Goal: Communication & Community: Answer question/provide support

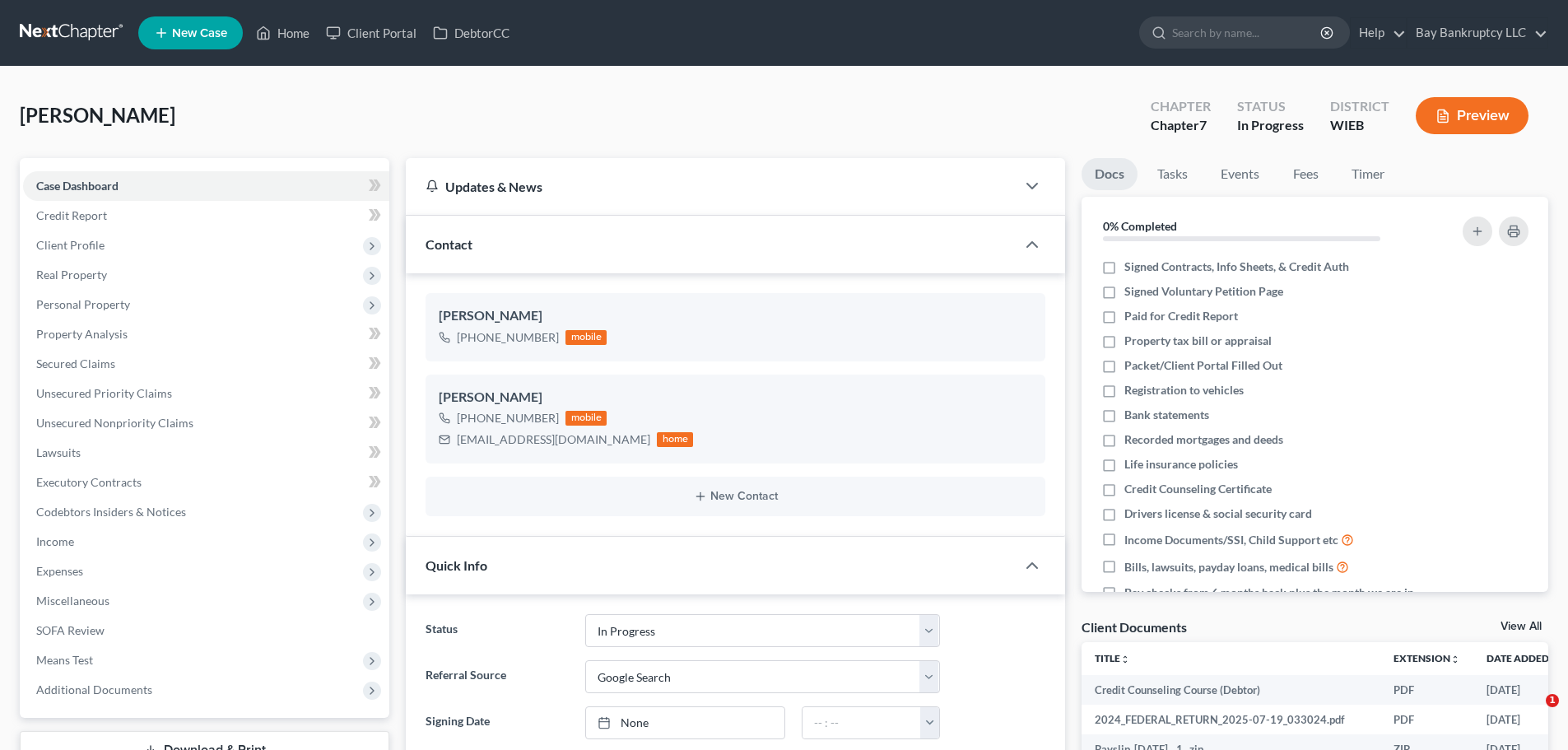
select select "3"
select select "4"
select select "0"
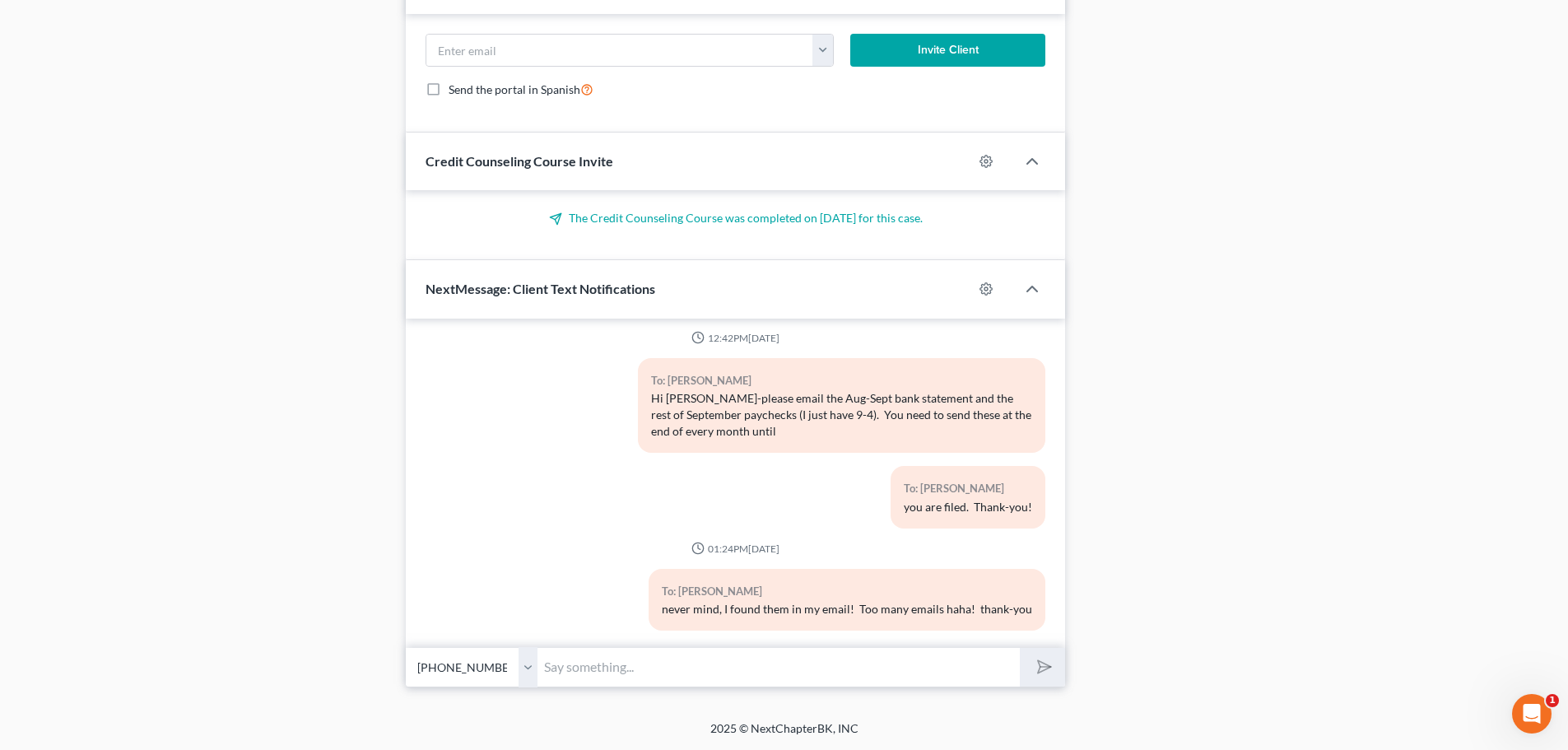
click at [610, 658] on input "text" at bounding box center [779, 667] width 483 height 40
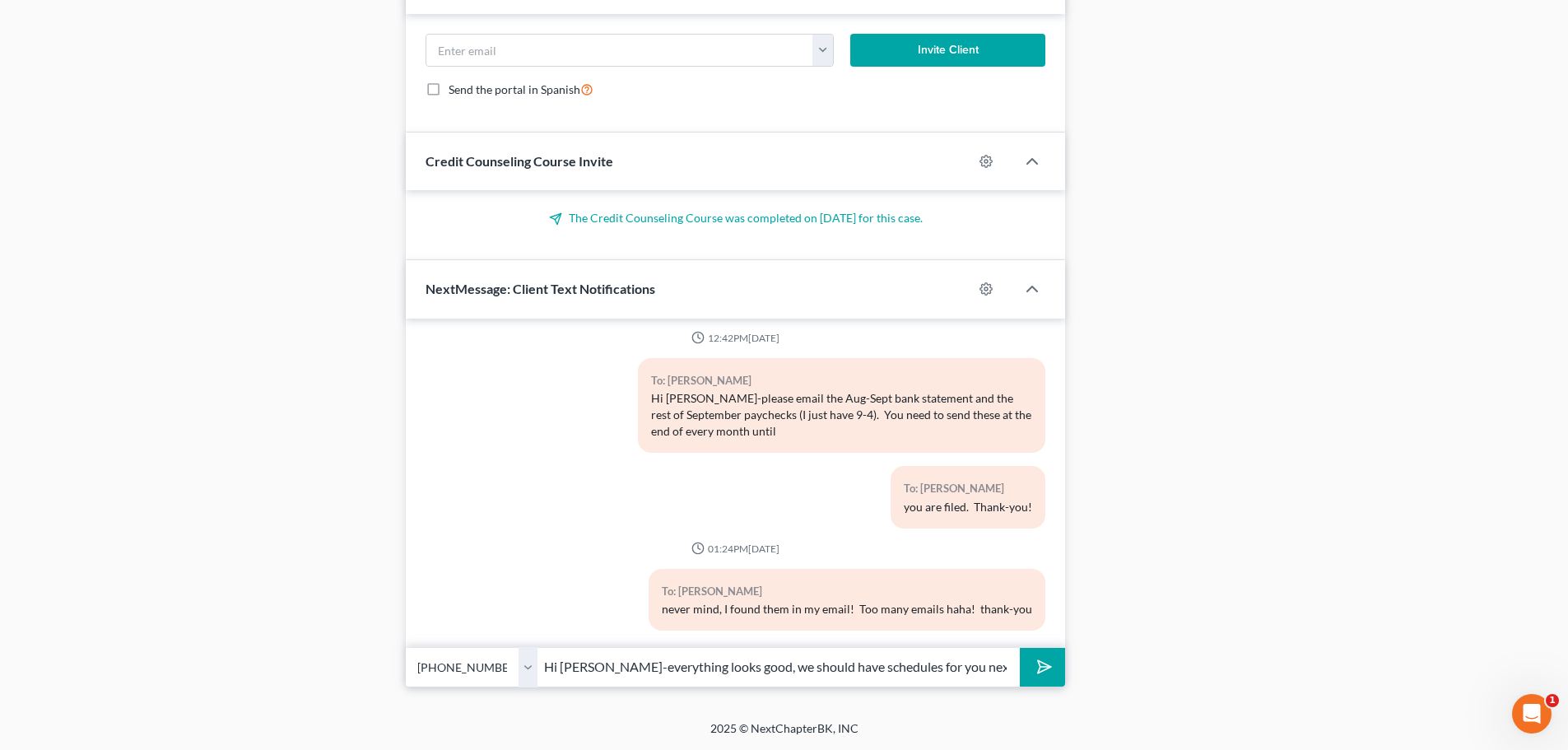
type input "Hi [PERSON_NAME]-everything looks good, we should have schedules for you next w…"
click at [1023, 673] on button "submit" at bounding box center [1042, 667] width 45 height 39
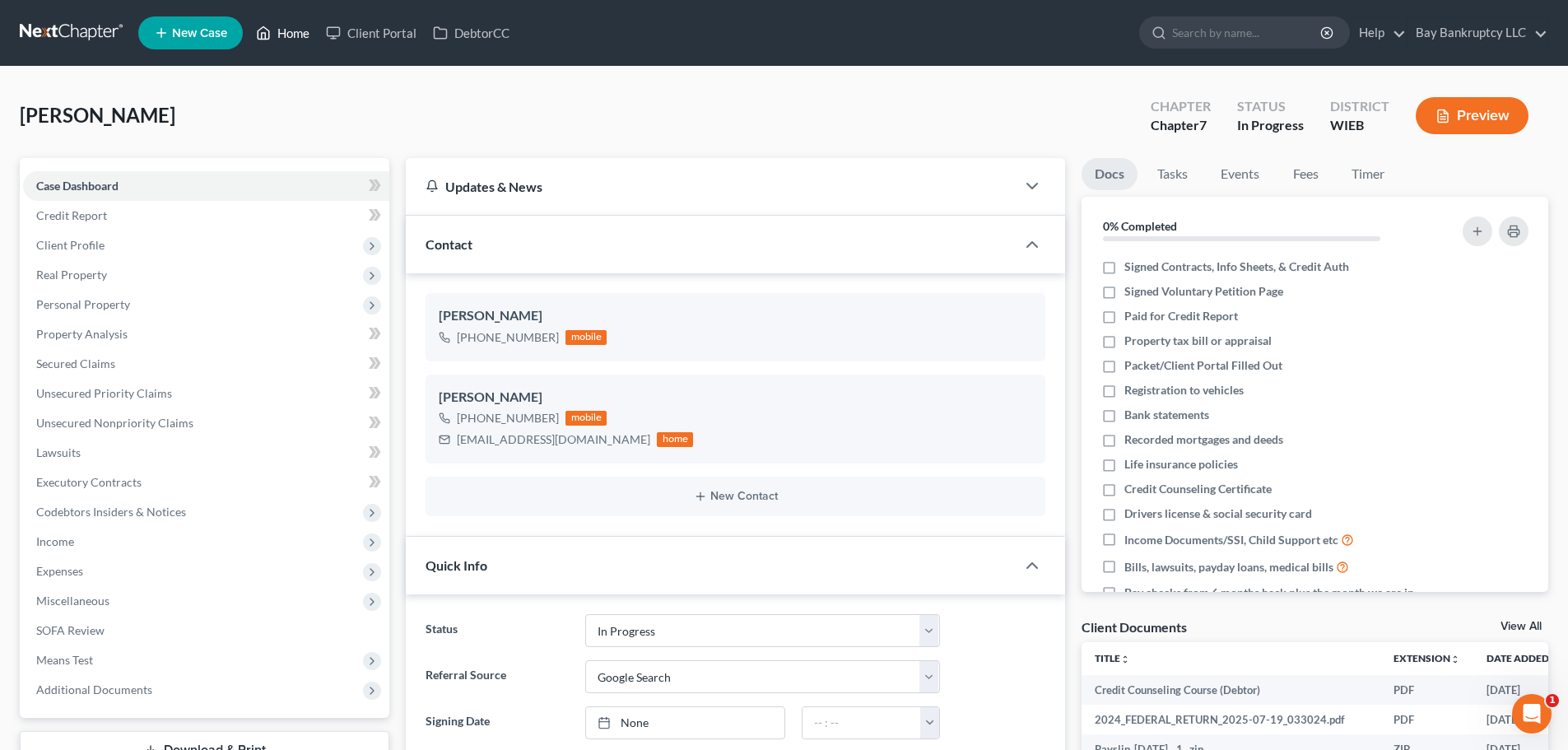
click at [286, 31] on link "Home" at bounding box center [282, 32] width 70 height 30
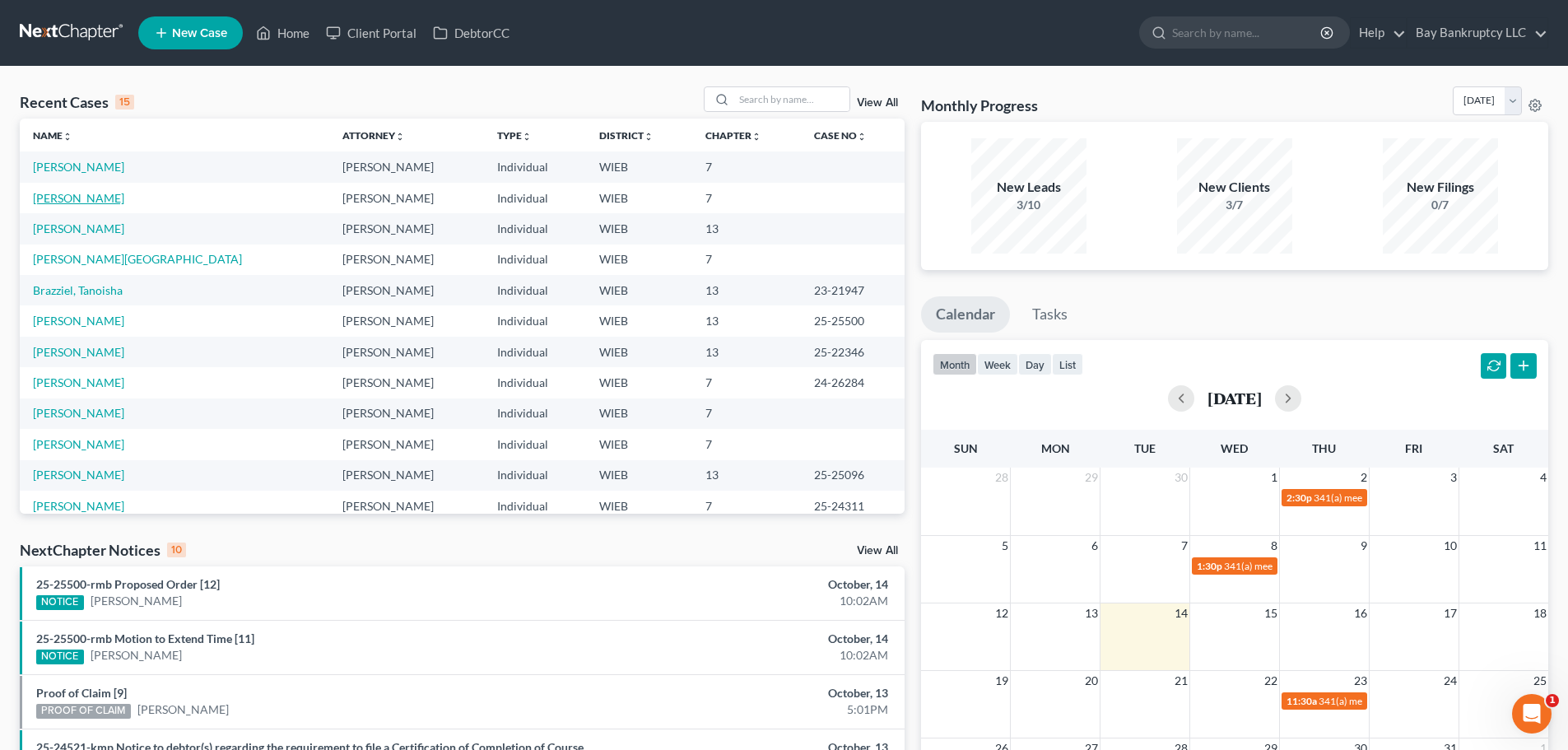
click at [89, 200] on link "[PERSON_NAME]" at bounding box center [79, 198] width 92 height 14
select select "3"
select select "6"
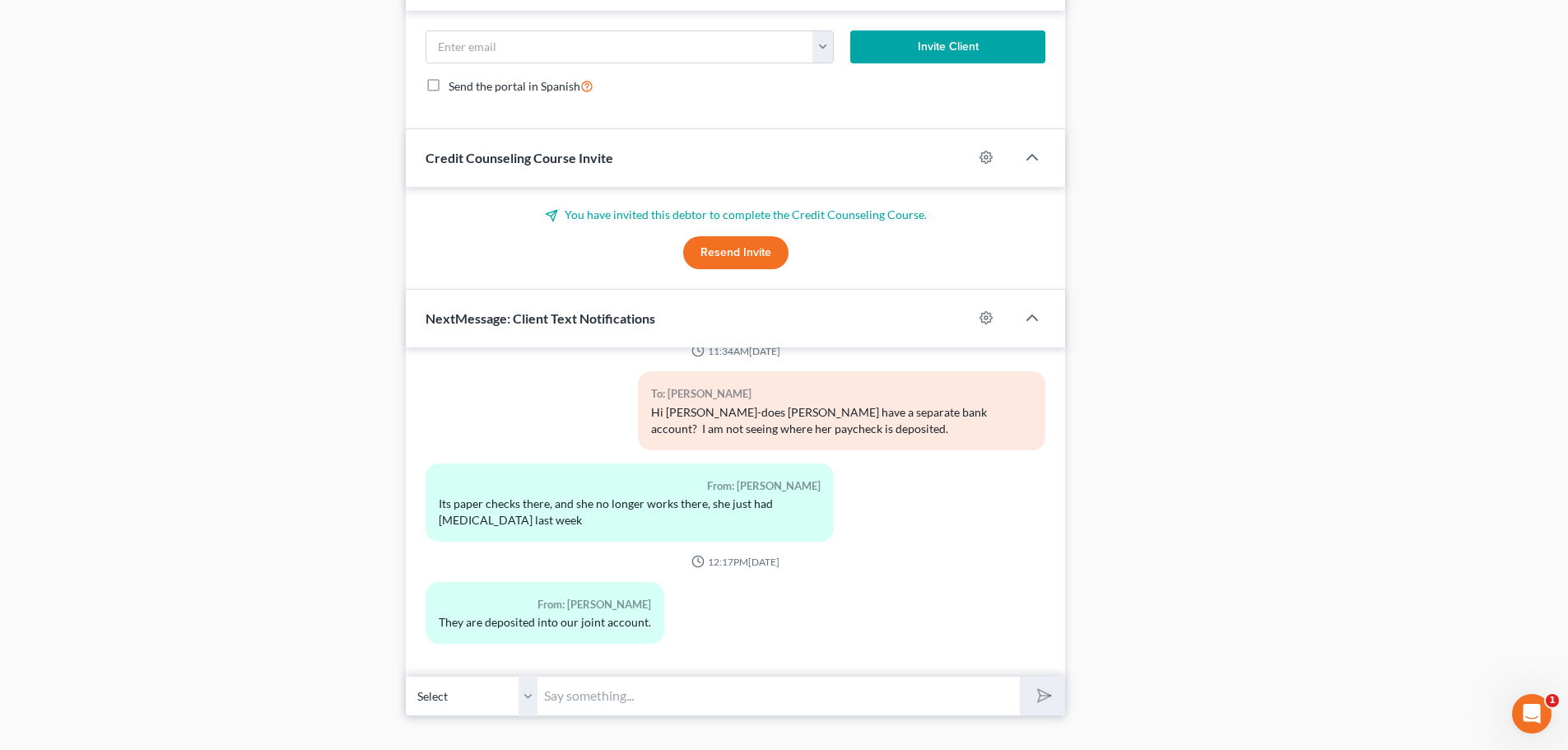
scroll to position [1367, 0]
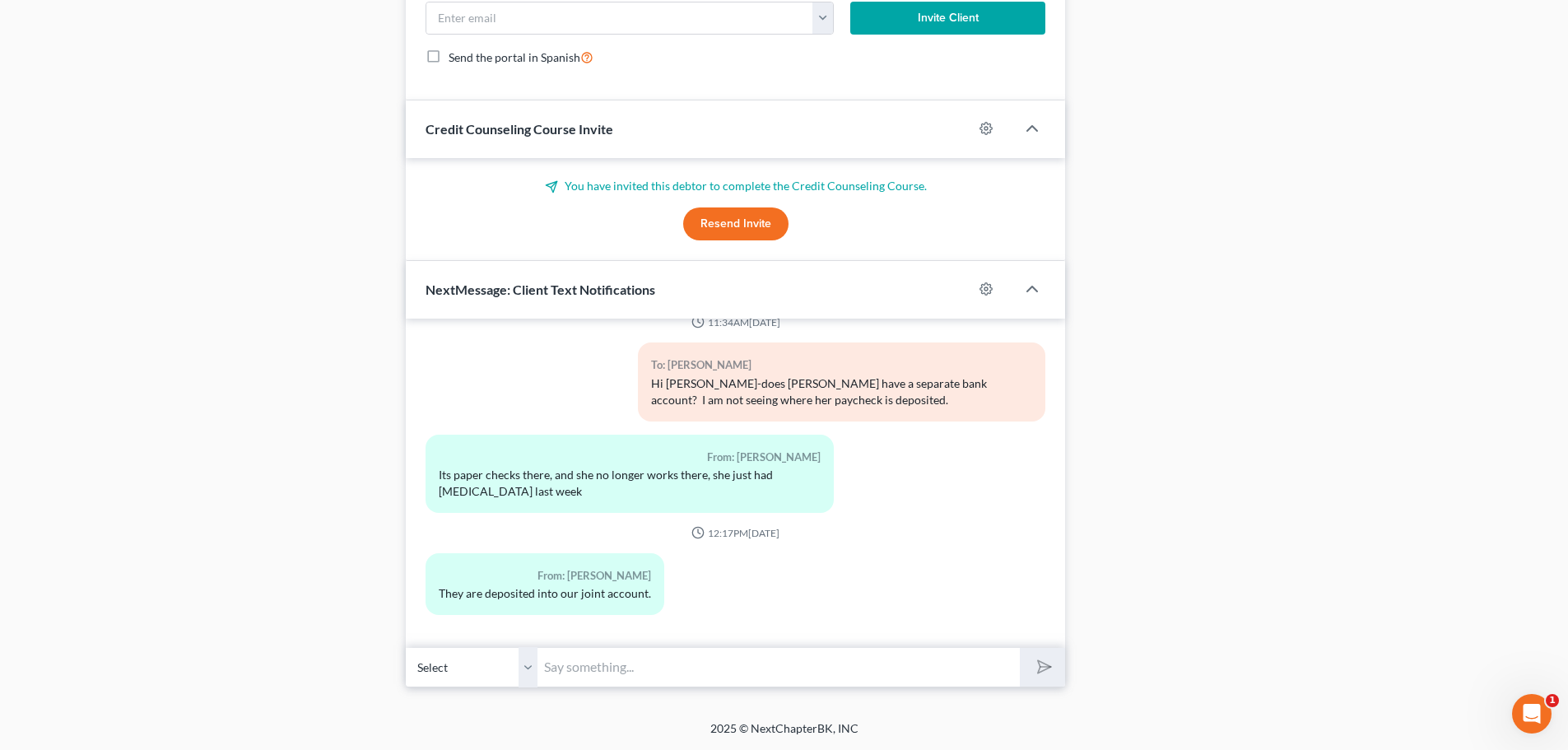
click at [641, 681] on input "text" at bounding box center [779, 667] width 483 height 40
click at [602, 677] on input "text" at bounding box center [779, 667] width 483 height 40
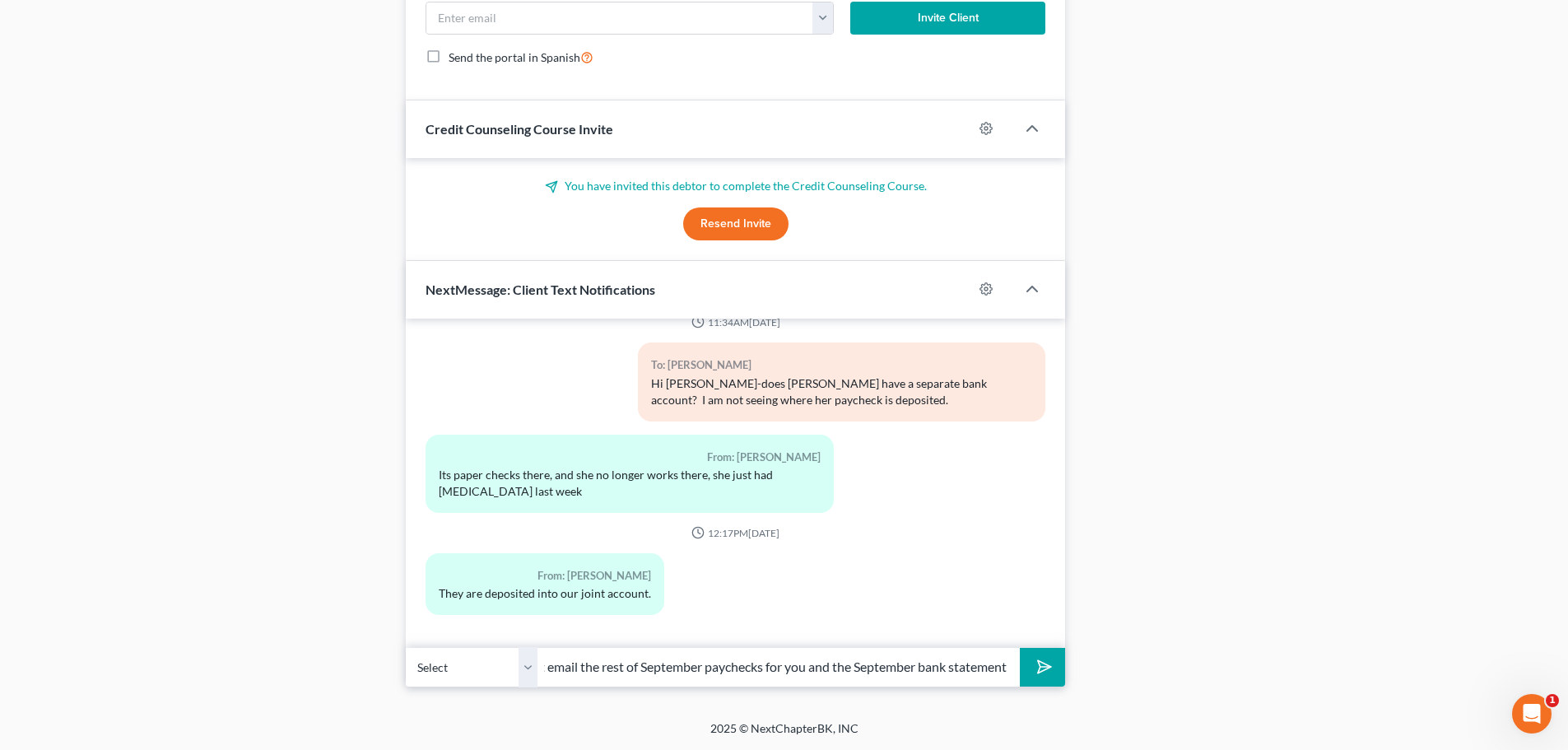
scroll to position [0, 168]
click at [829, 668] on input "Ok, thank-you. Can you just email the rest of September paychecks for you and t…" at bounding box center [779, 667] width 483 height 40
click at [904, 667] on input "Ok, thank-you. Can you just email the rest of September paychecks for you, the …" at bounding box center [779, 667] width 483 height 40
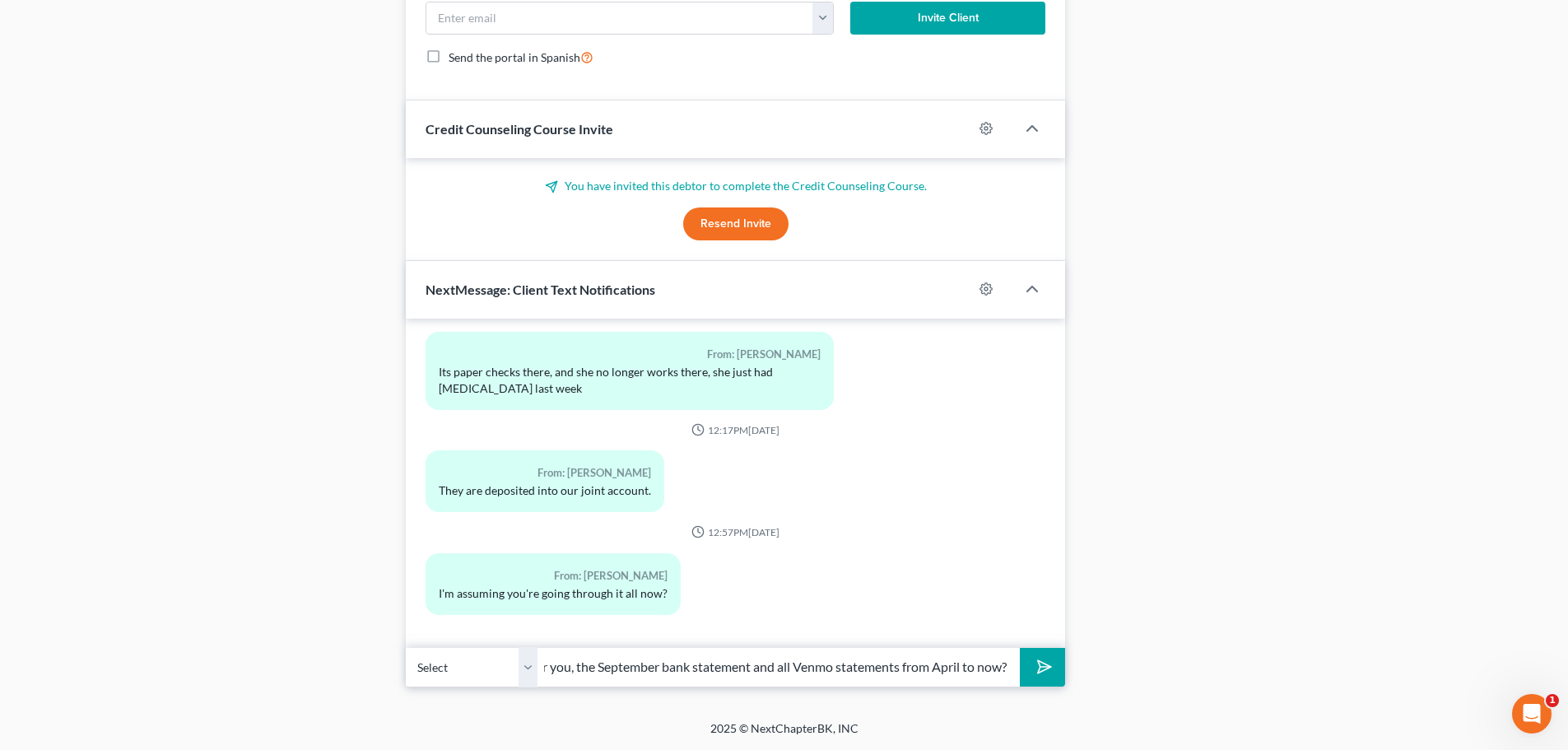
scroll to position [0, 0]
click at [996, 675] on input "Ok, thank-you. Can you just email the rest of September paychecks for you, the …" at bounding box center [779, 667] width 483 height 40
type input "Ok, thank-you. Can you just email the rest of September paychecks for you, the …"
click at [1032, 668] on icon "submit" at bounding box center [1042, 667] width 23 height 23
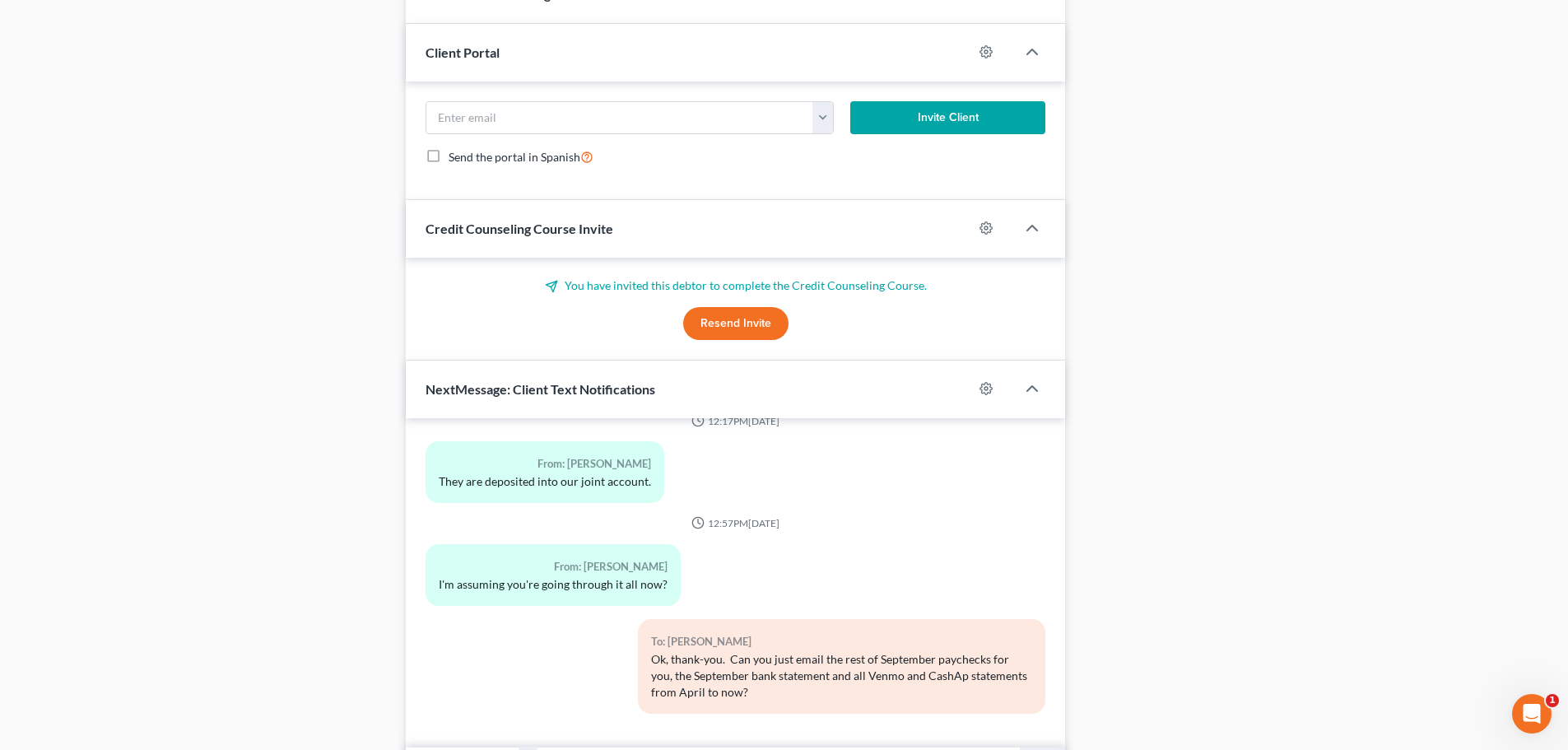
scroll to position [1367, 0]
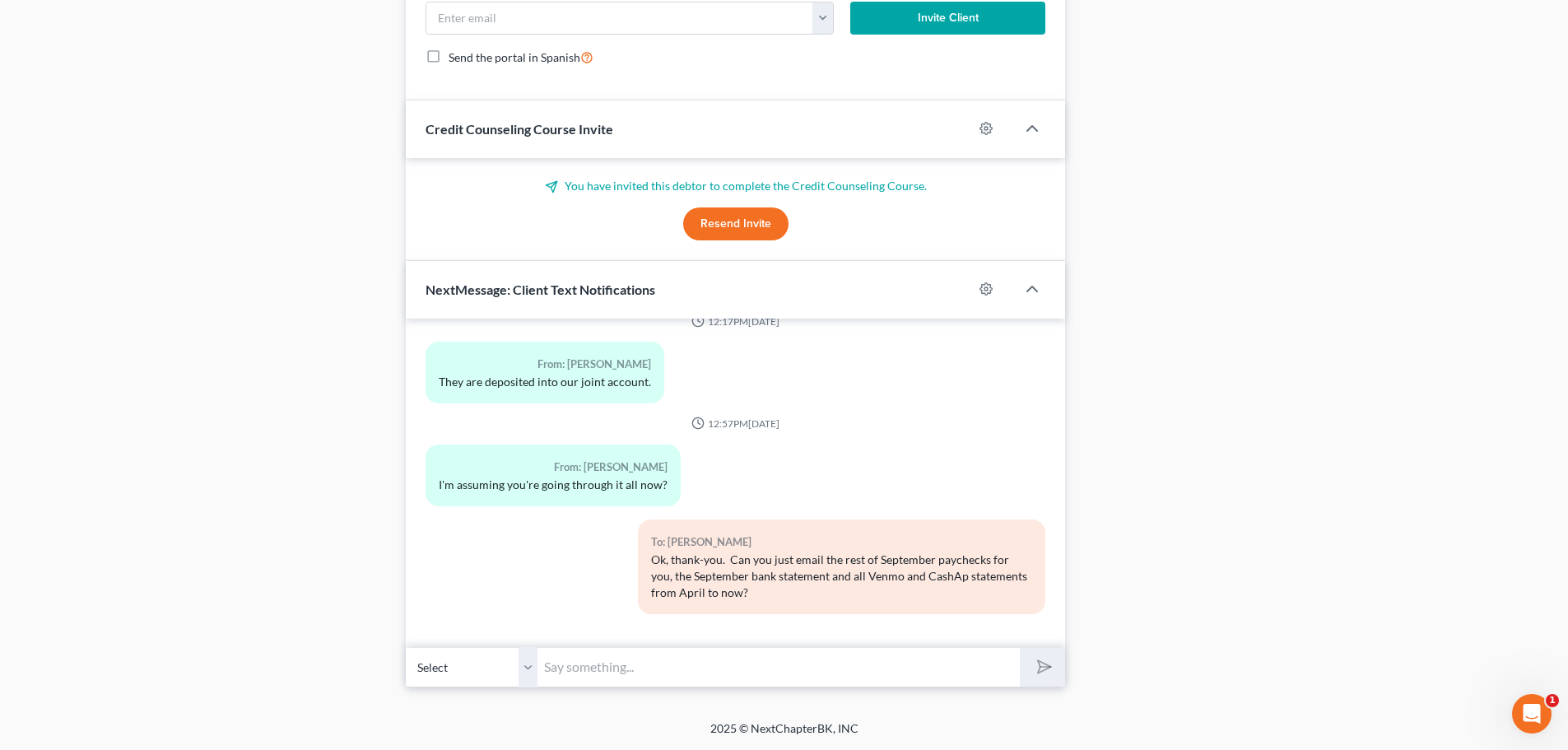
click at [596, 671] on input "text" at bounding box center [779, 667] width 483 height 40
type input "[EMAIL_ADDRESS][DOMAIN_NAME] Thank-you."
click at [1047, 666] on icon "submit" at bounding box center [1042, 667] width 23 height 23
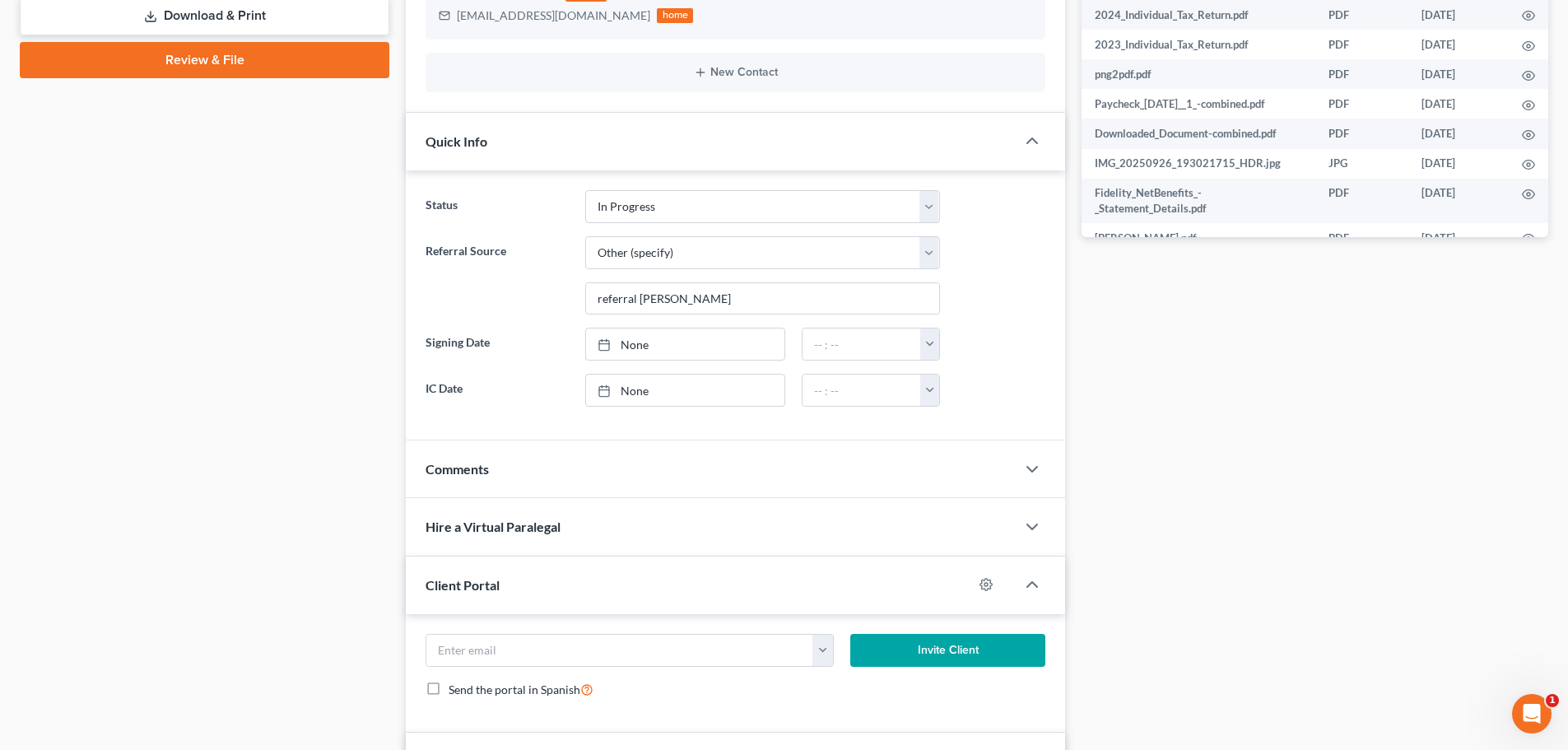
scroll to position [626, 0]
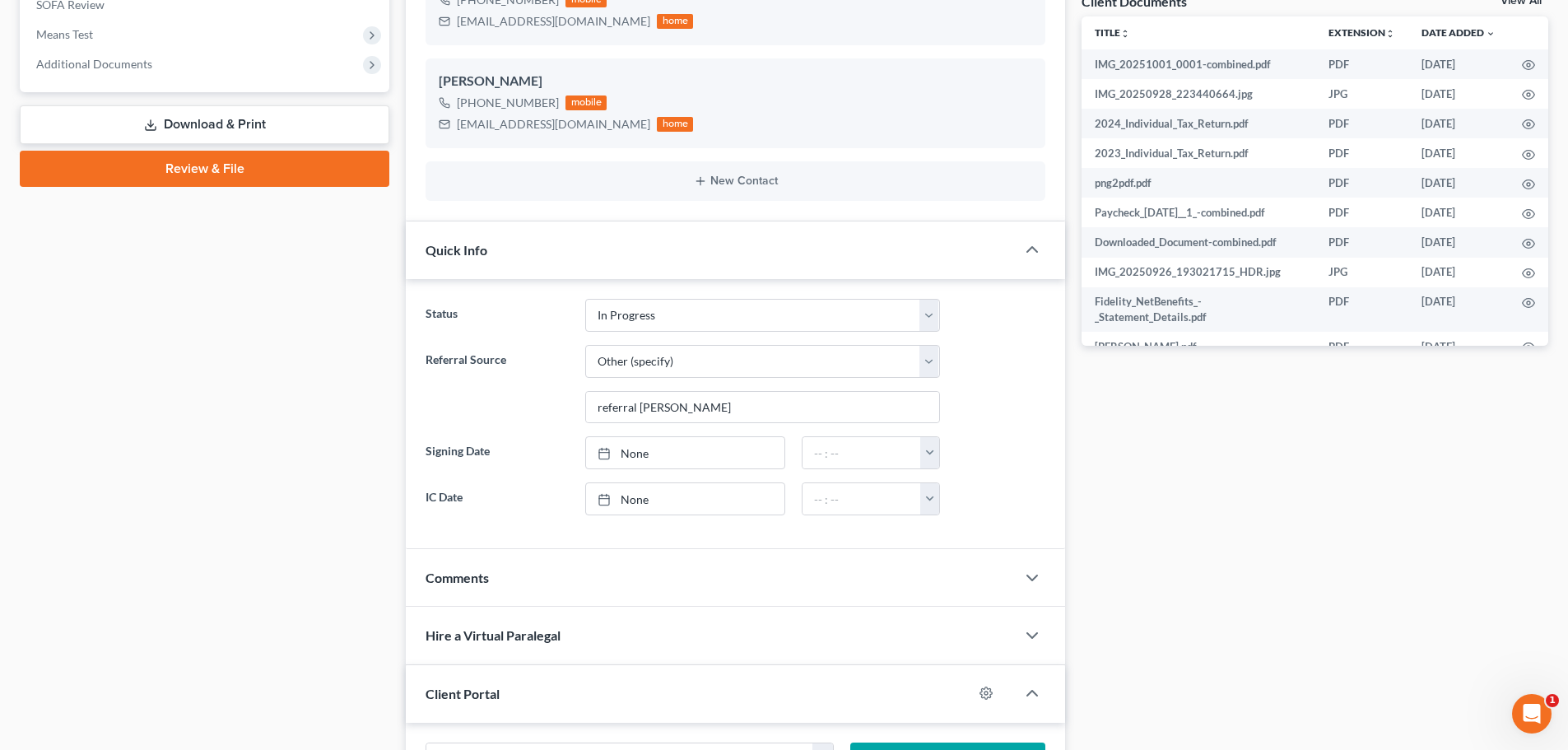
click at [506, 583] on div "Comments" at bounding box center [712, 578] width 610 height 57
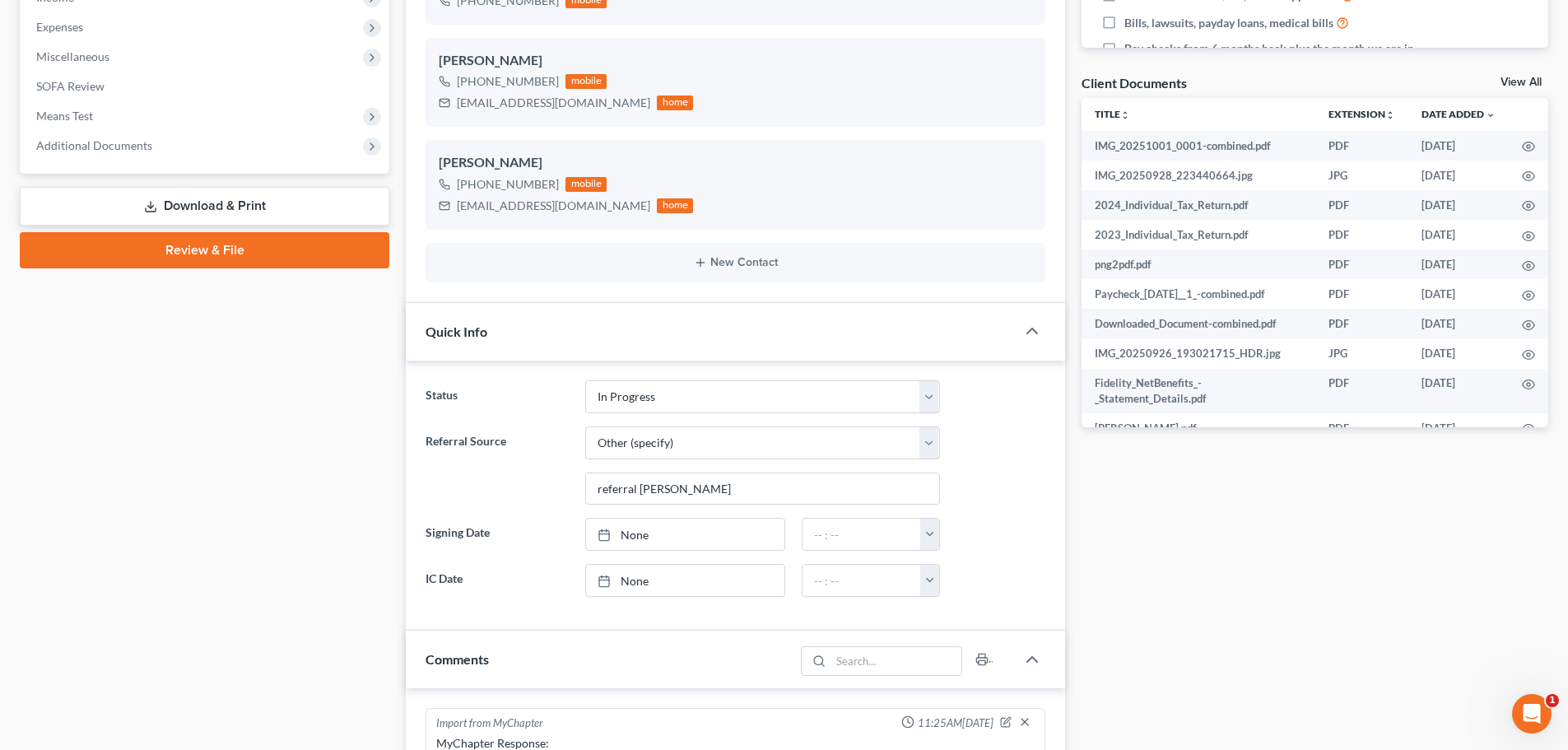
scroll to position [791, 0]
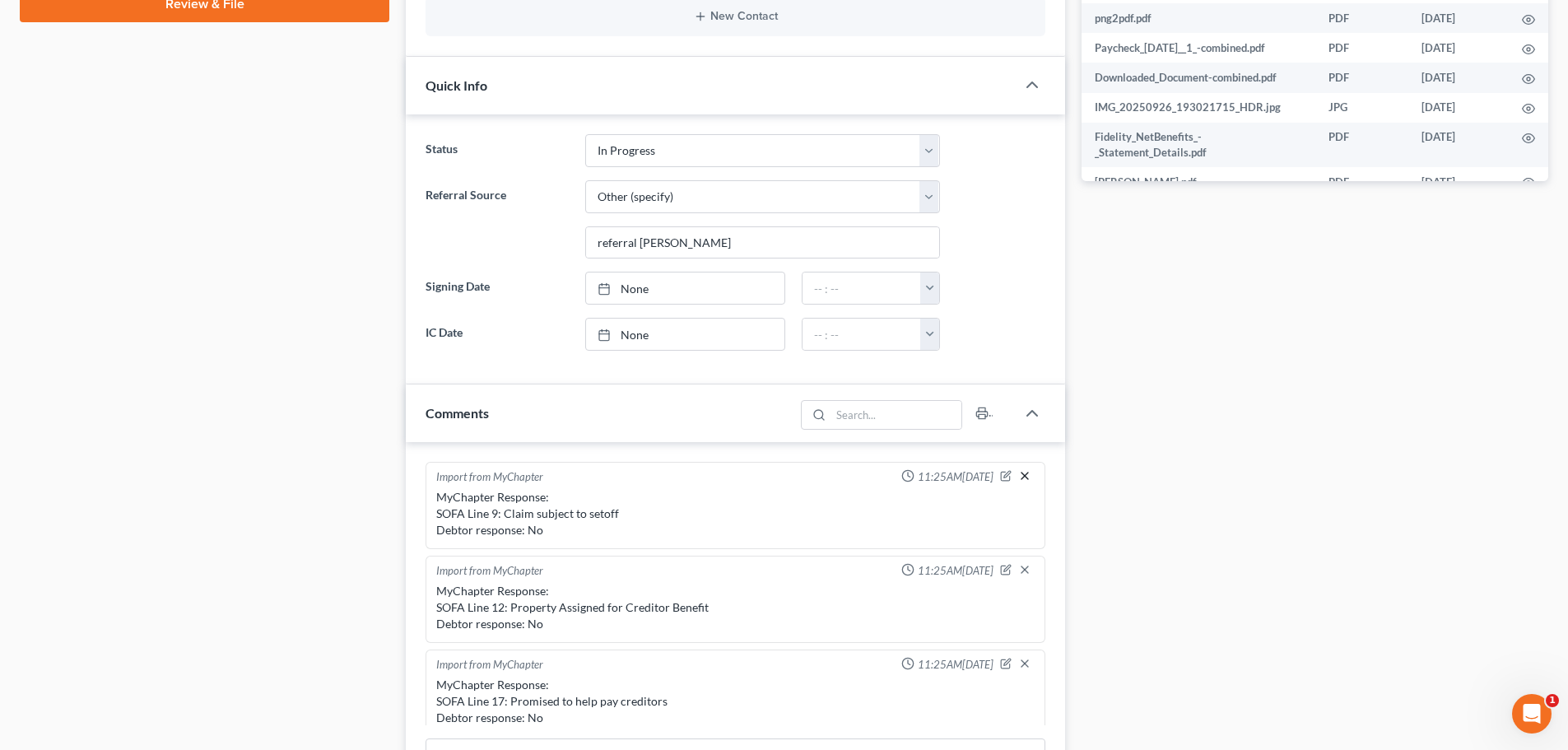
click at [1019, 472] on icon "button" at bounding box center [1025, 476] width 13 height 13
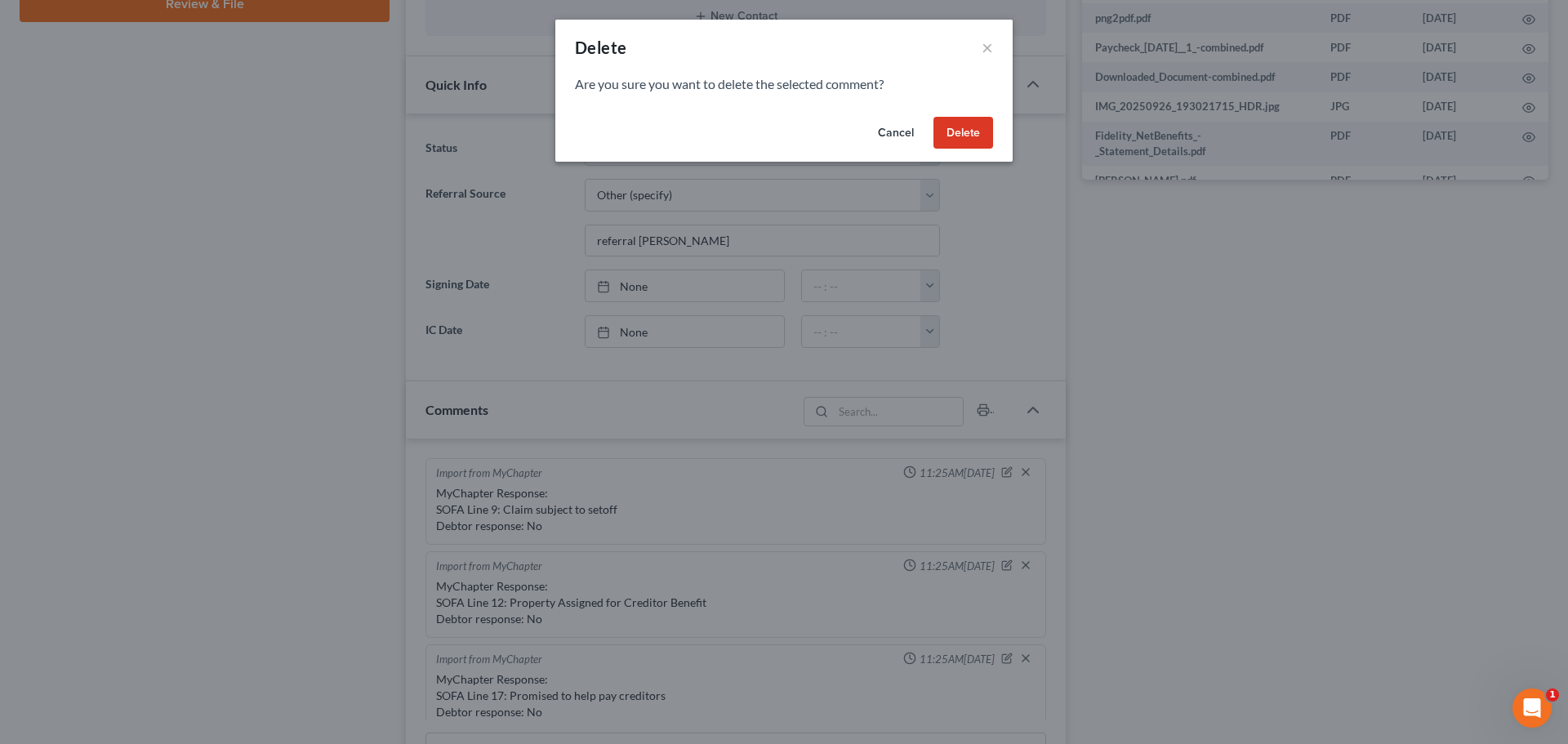
click at [957, 121] on button "Delete" at bounding box center [963, 133] width 60 height 33
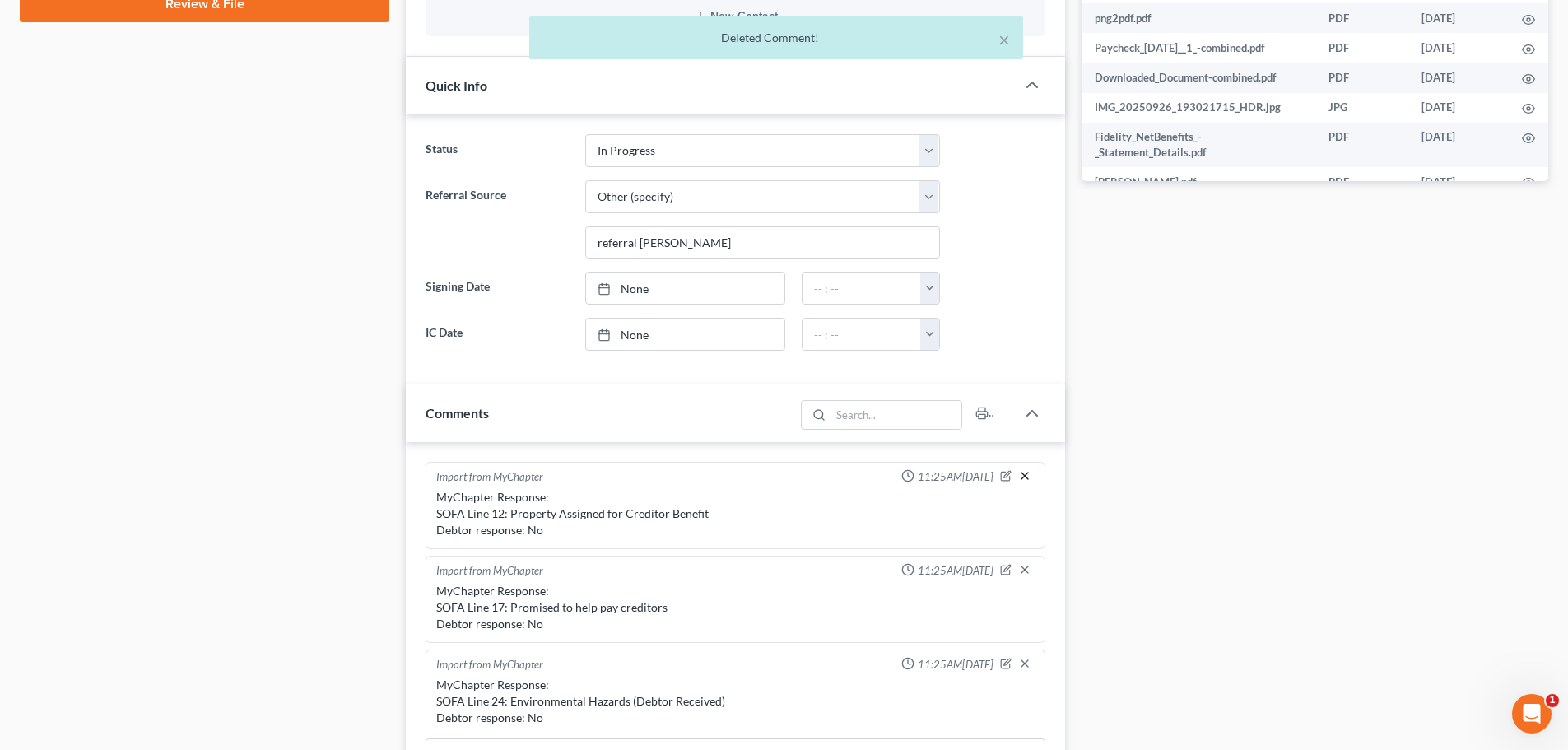
click at [1019, 477] on icon "button" at bounding box center [1025, 476] width 13 height 13
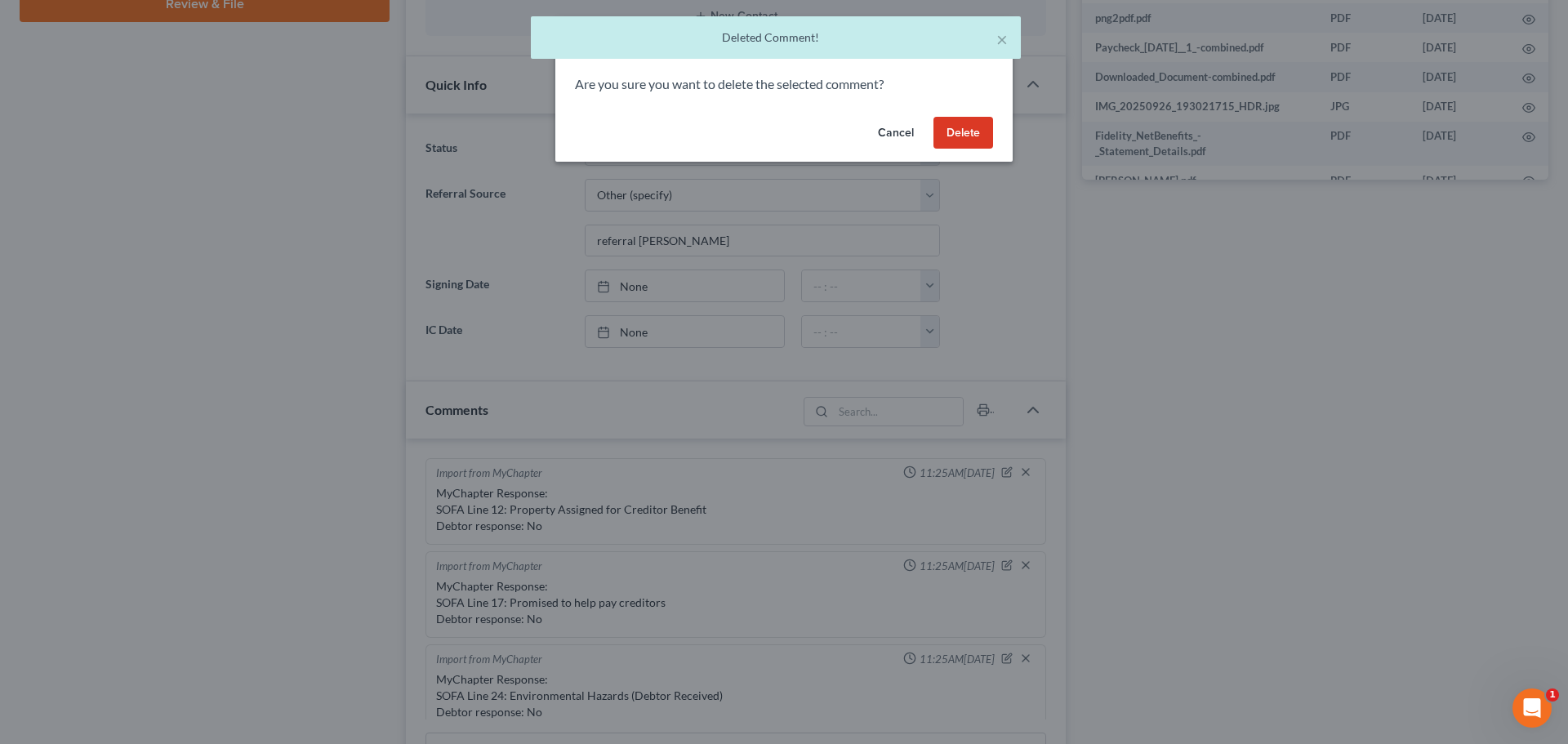
click at [966, 134] on button "Delete" at bounding box center [963, 133] width 60 height 33
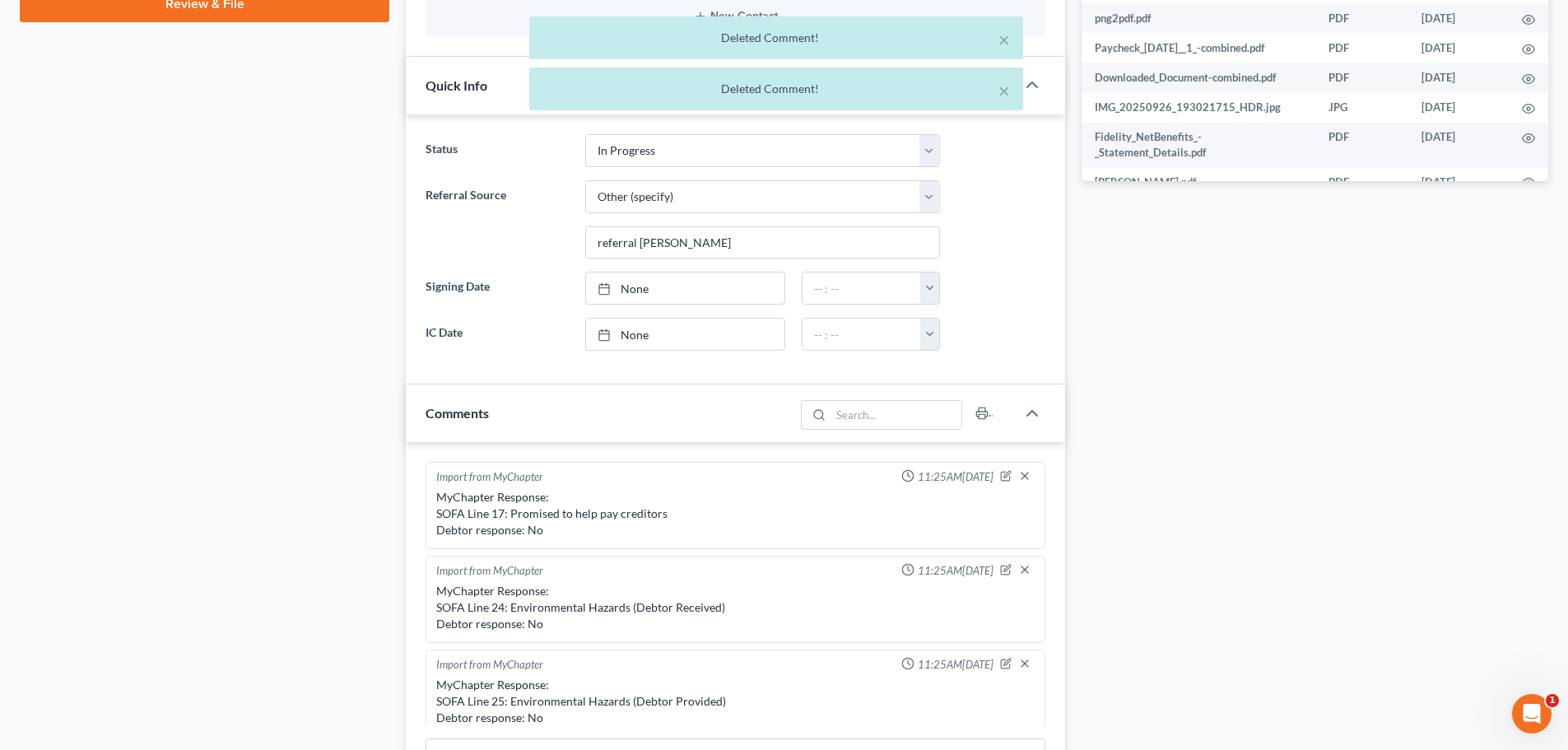
scroll to position [1957, 0]
click at [1019, 475] on icon "button" at bounding box center [1025, 476] width 13 height 13
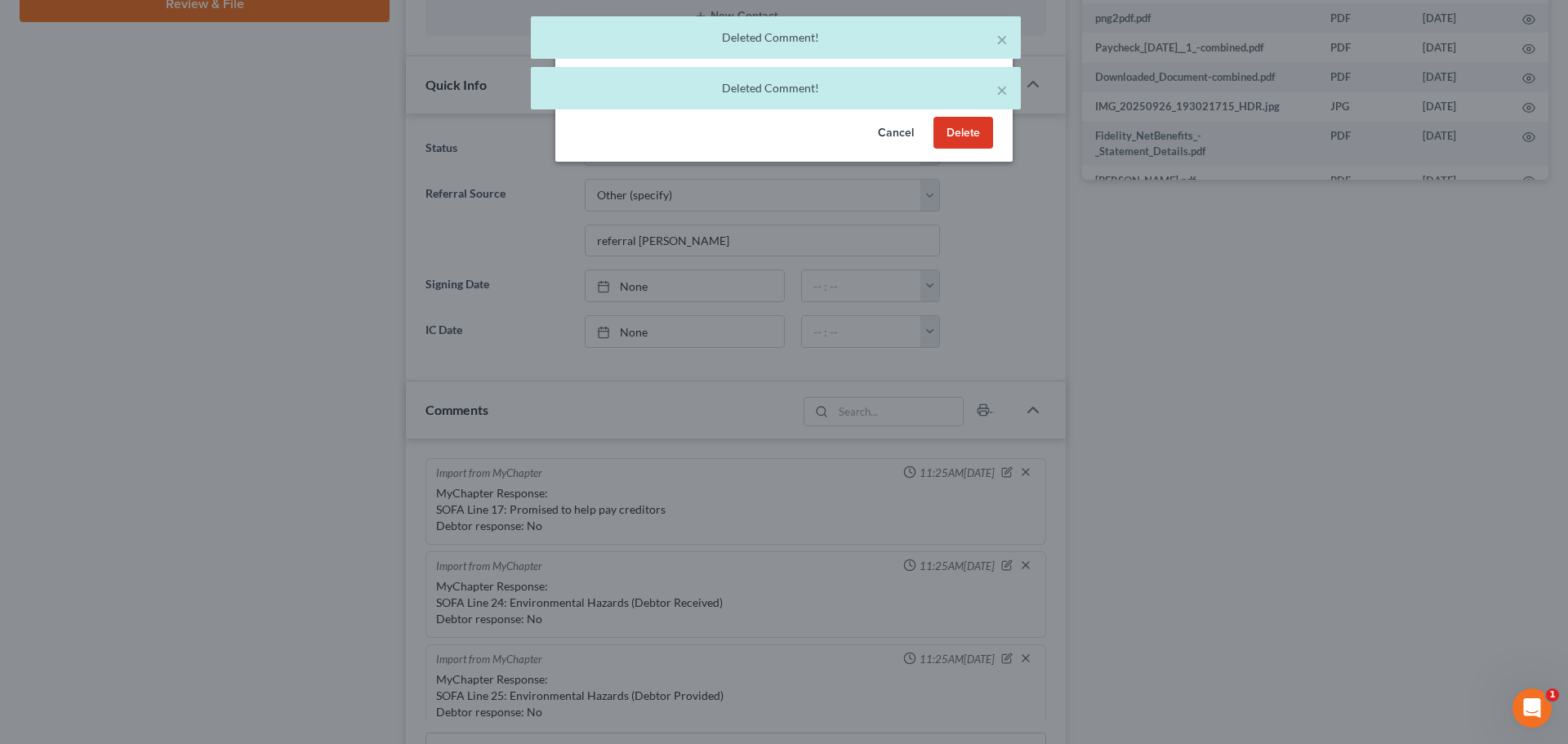
click at [952, 128] on button "Delete" at bounding box center [963, 133] width 60 height 33
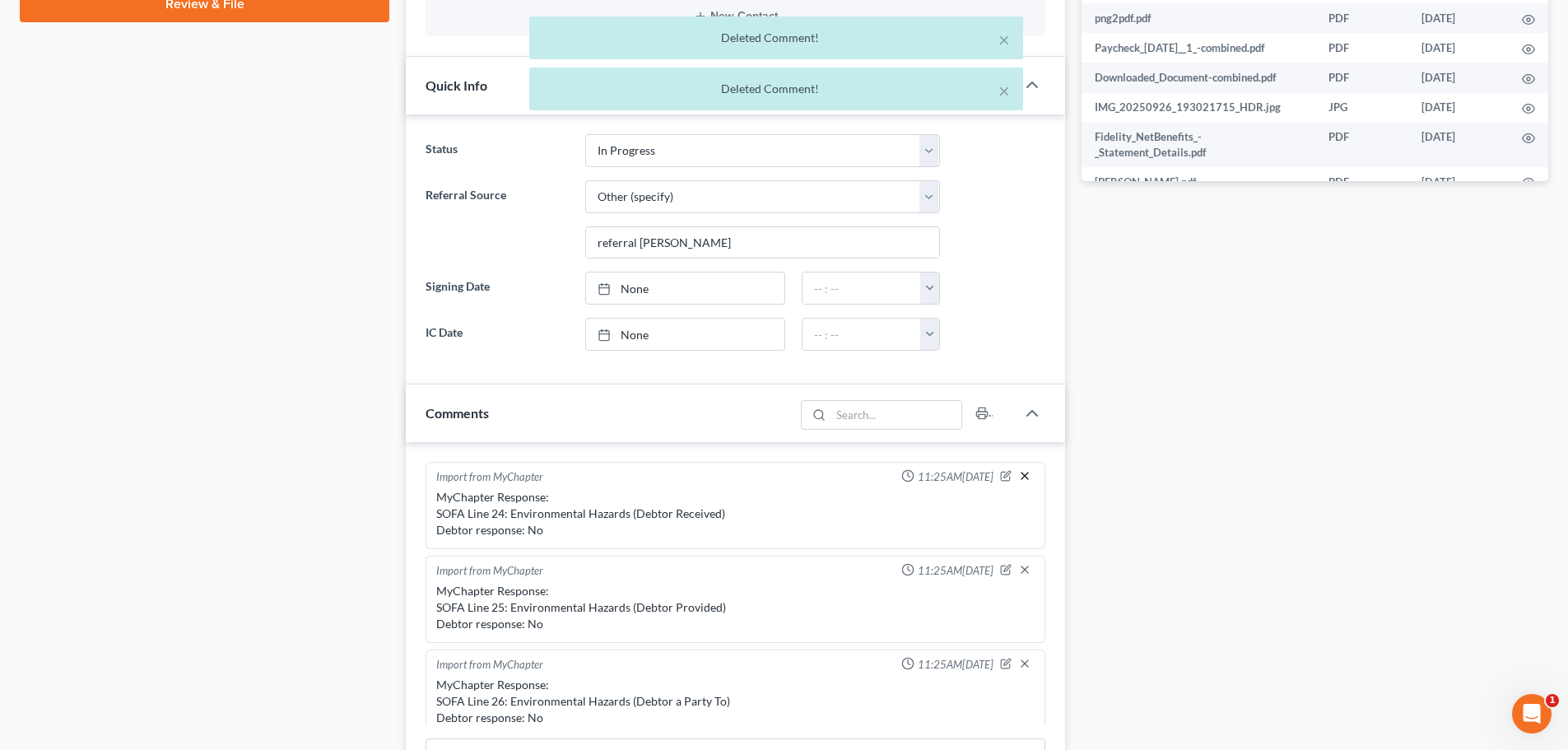
click at [1019, 480] on icon "button" at bounding box center [1025, 476] width 13 height 13
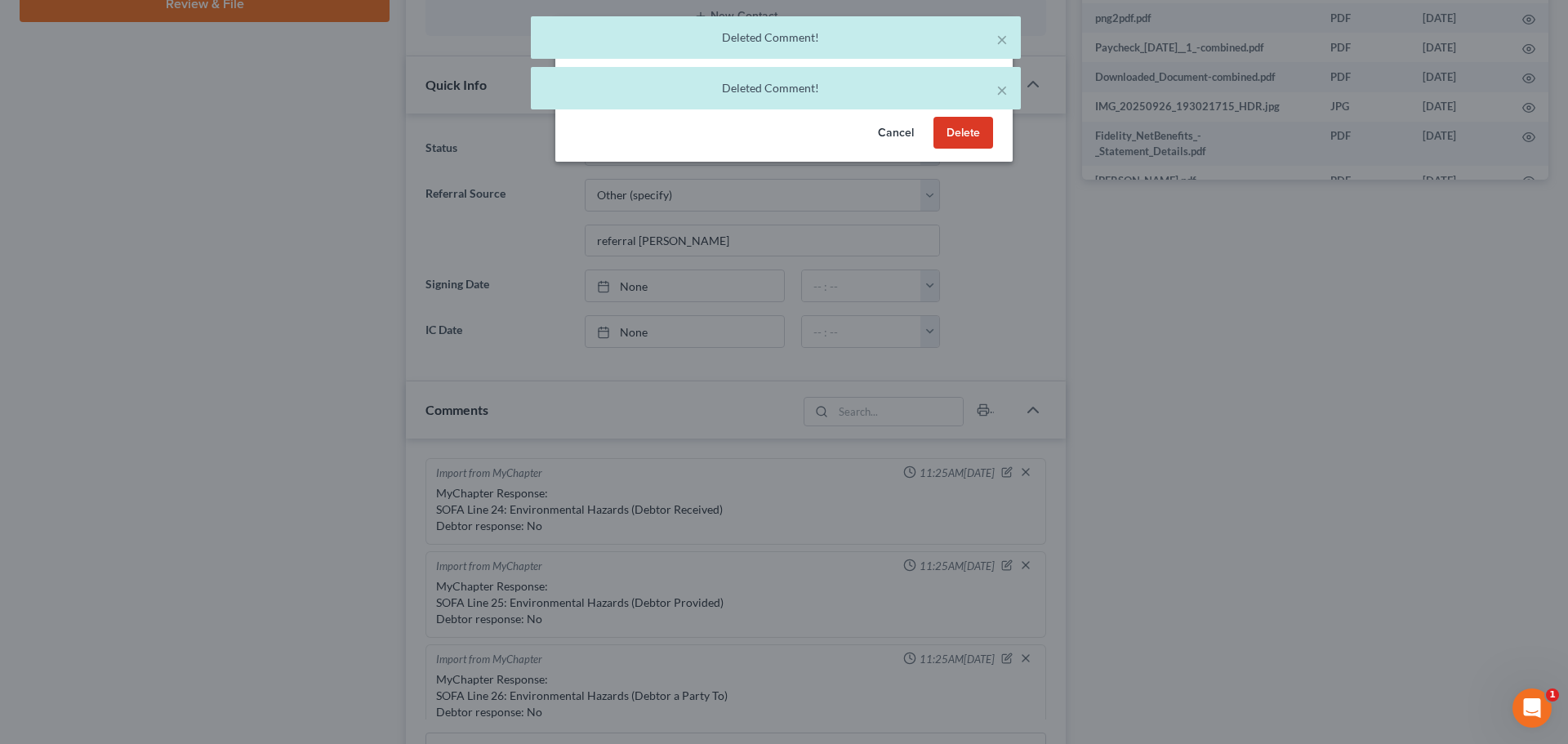
click at [960, 123] on button "Delete" at bounding box center [963, 133] width 60 height 33
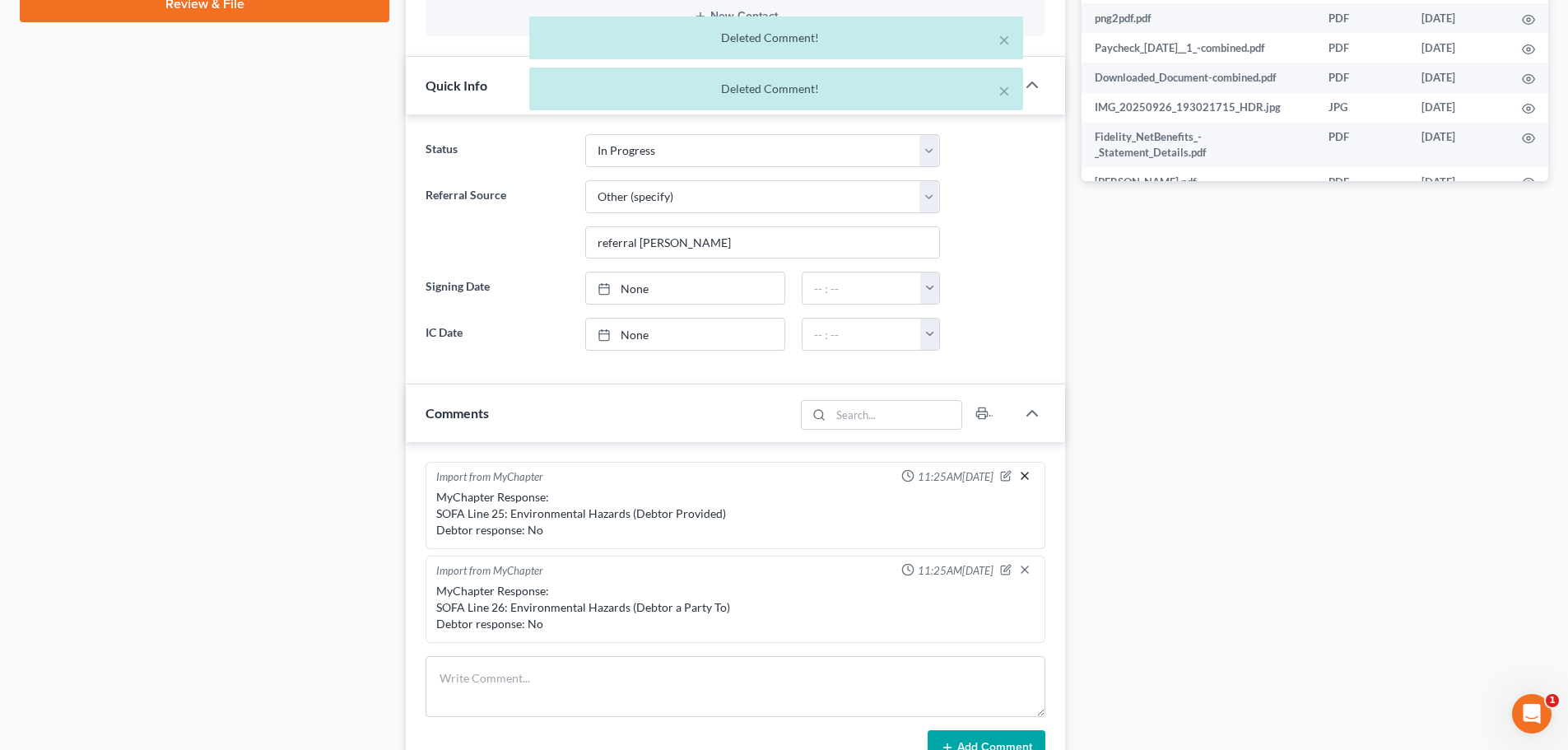
click at [1022, 477] on icon "button" at bounding box center [1025, 476] width 13 height 13
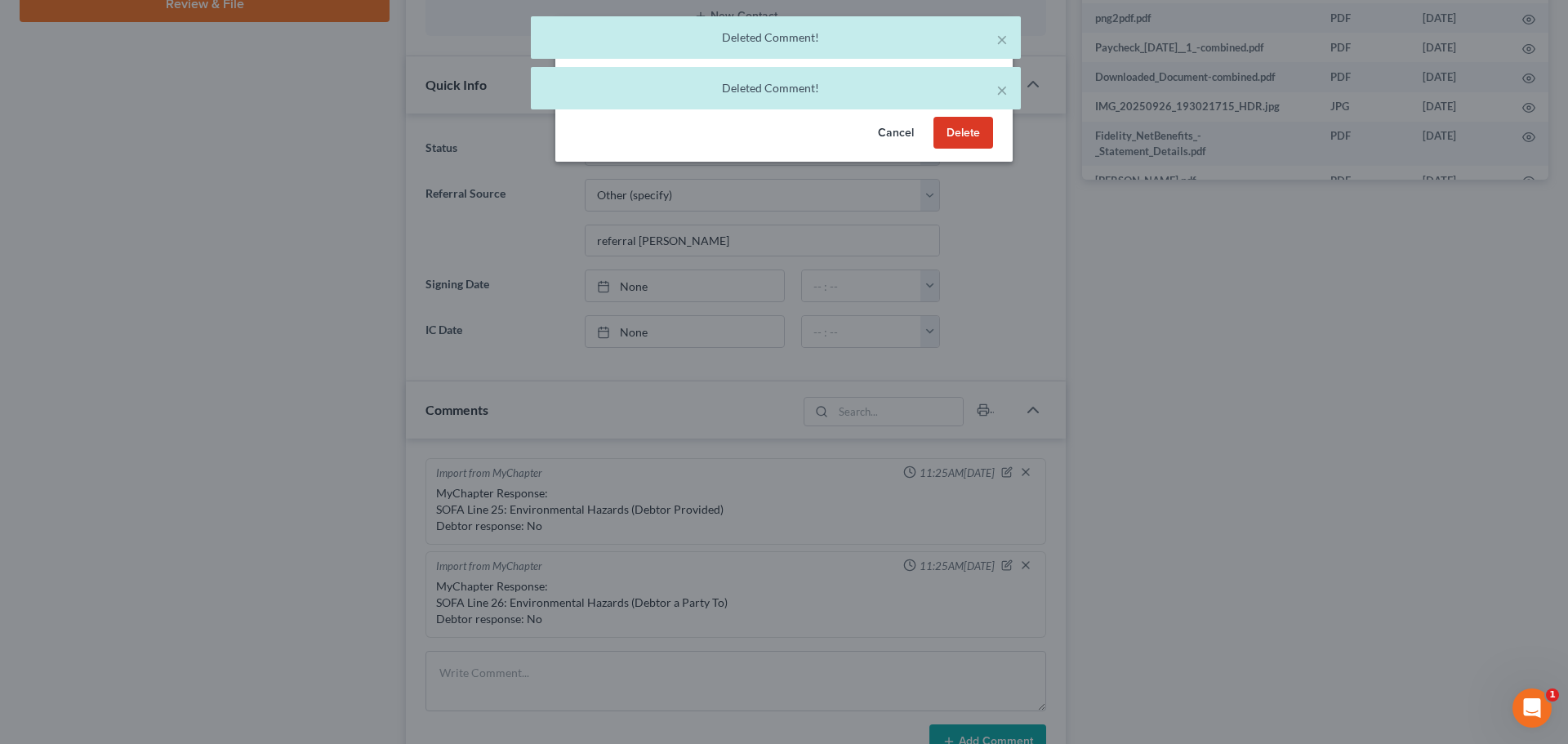
click at [958, 133] on button "Delete" at bounding box center [963, 133] width 60 height 33
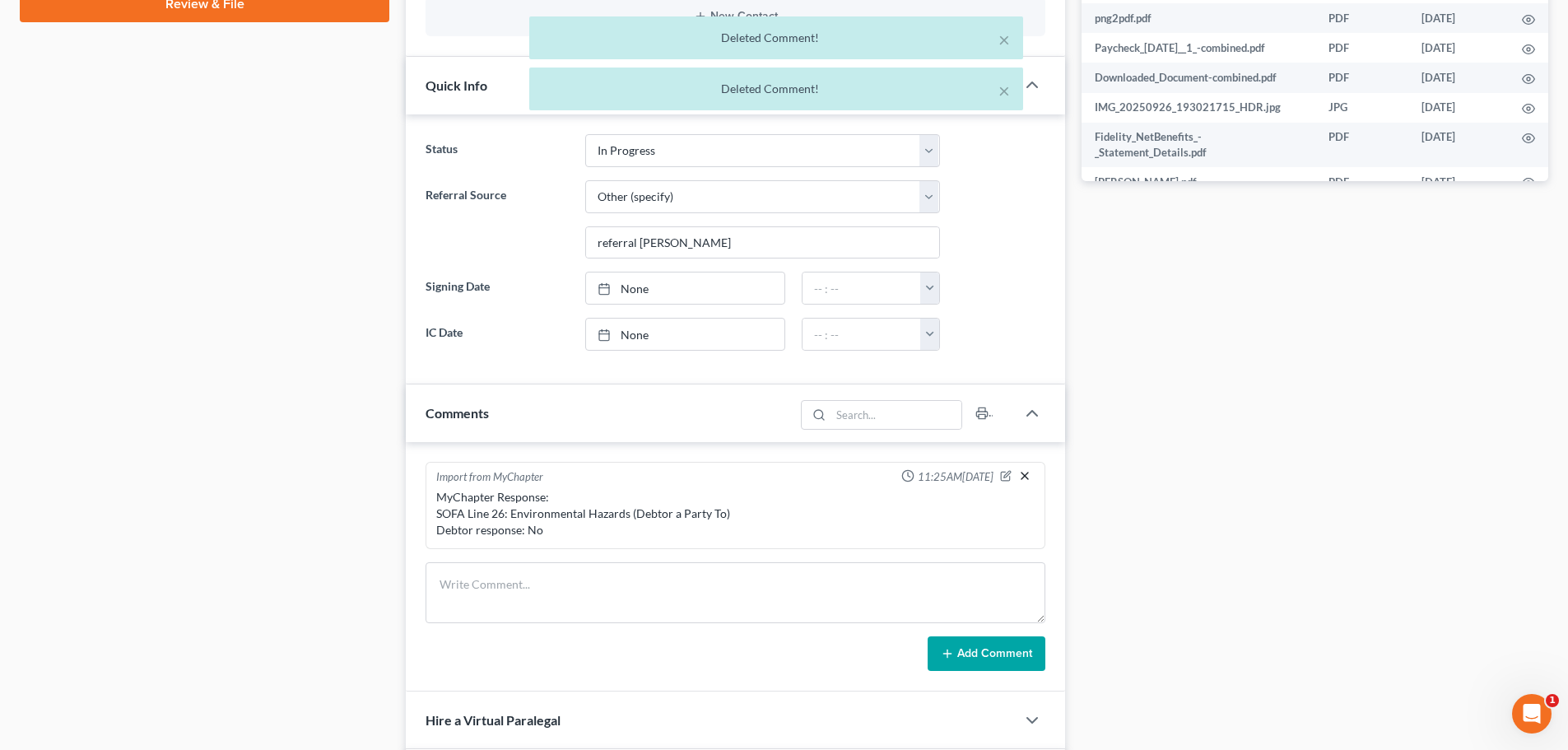
click at [1025, 475] on line "button" at bounding box center [1024, 475] width 7 height 7
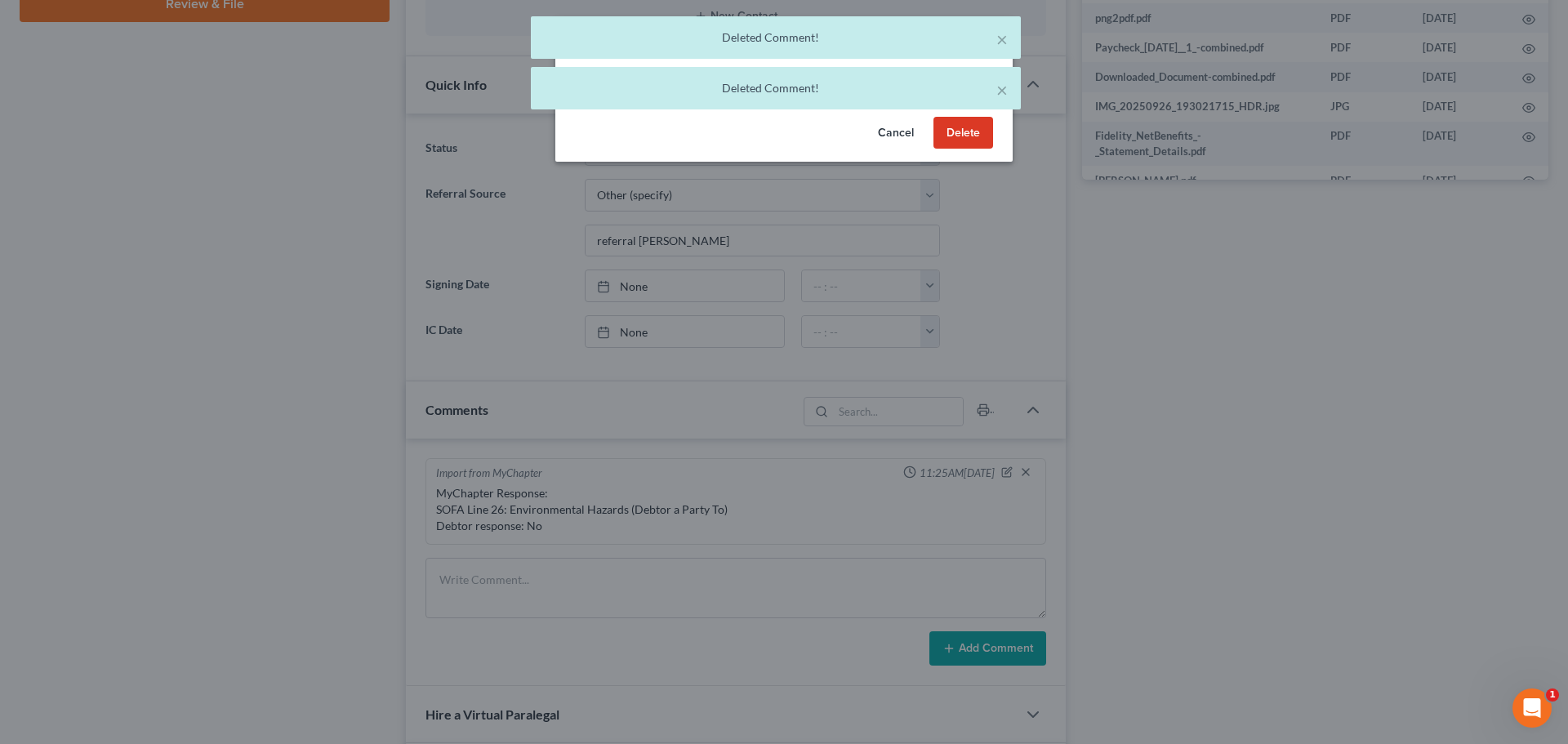
click at [983, 131] on button "Delete" at bounding box center [963, 133] width 60 height 33
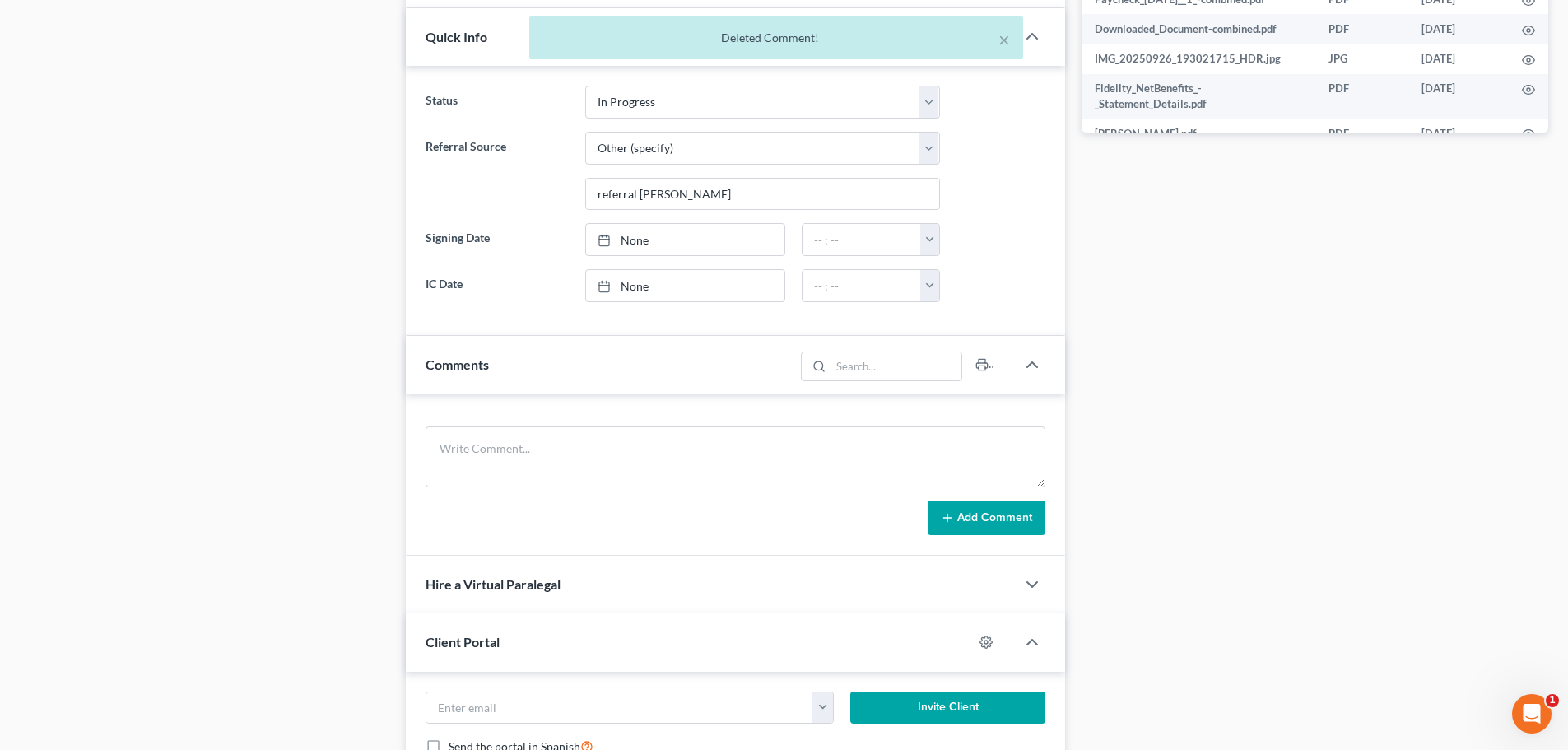
scroll to position [873, 0]
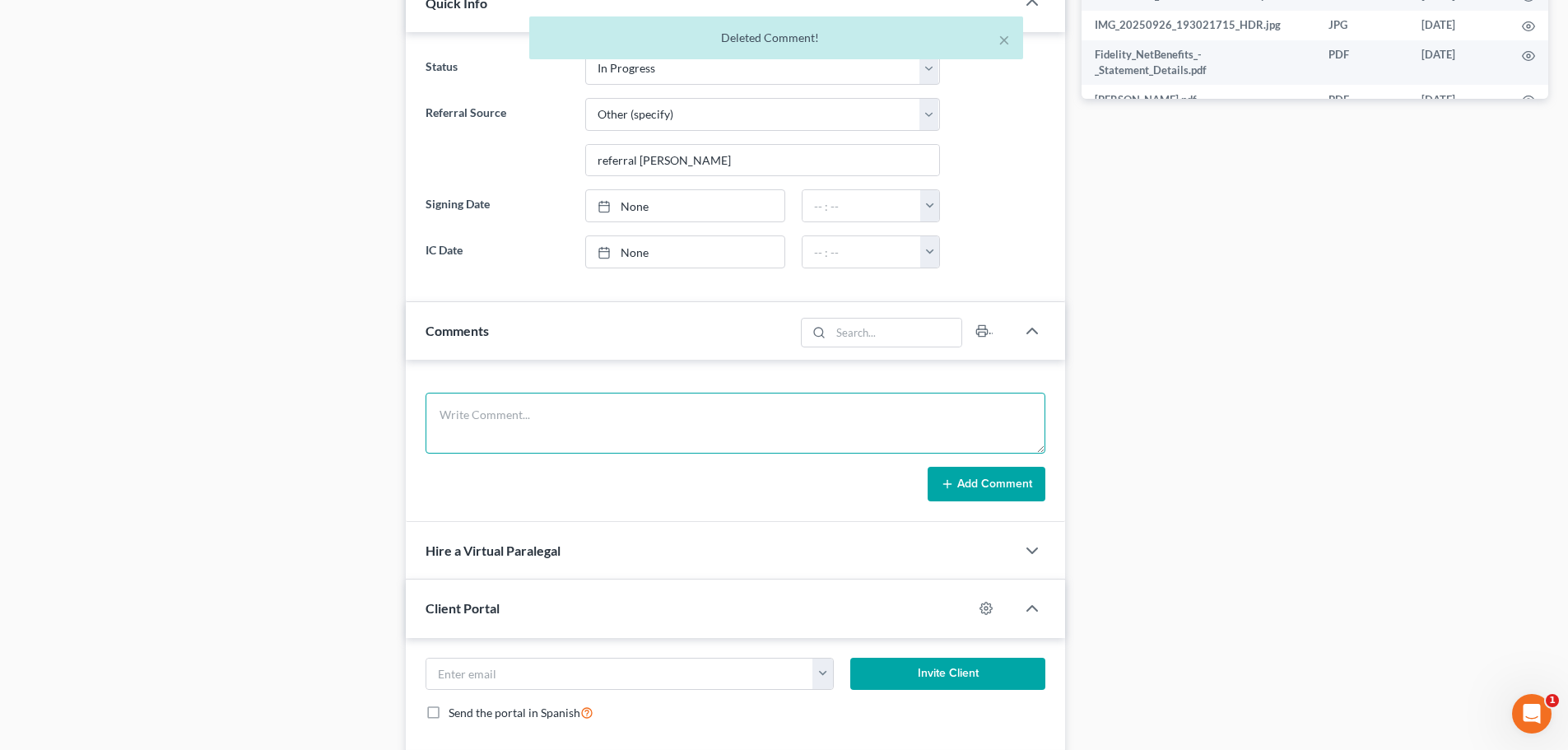
click at [503, 420] on textarea at bounding box center [735, 424] width 620 height 61
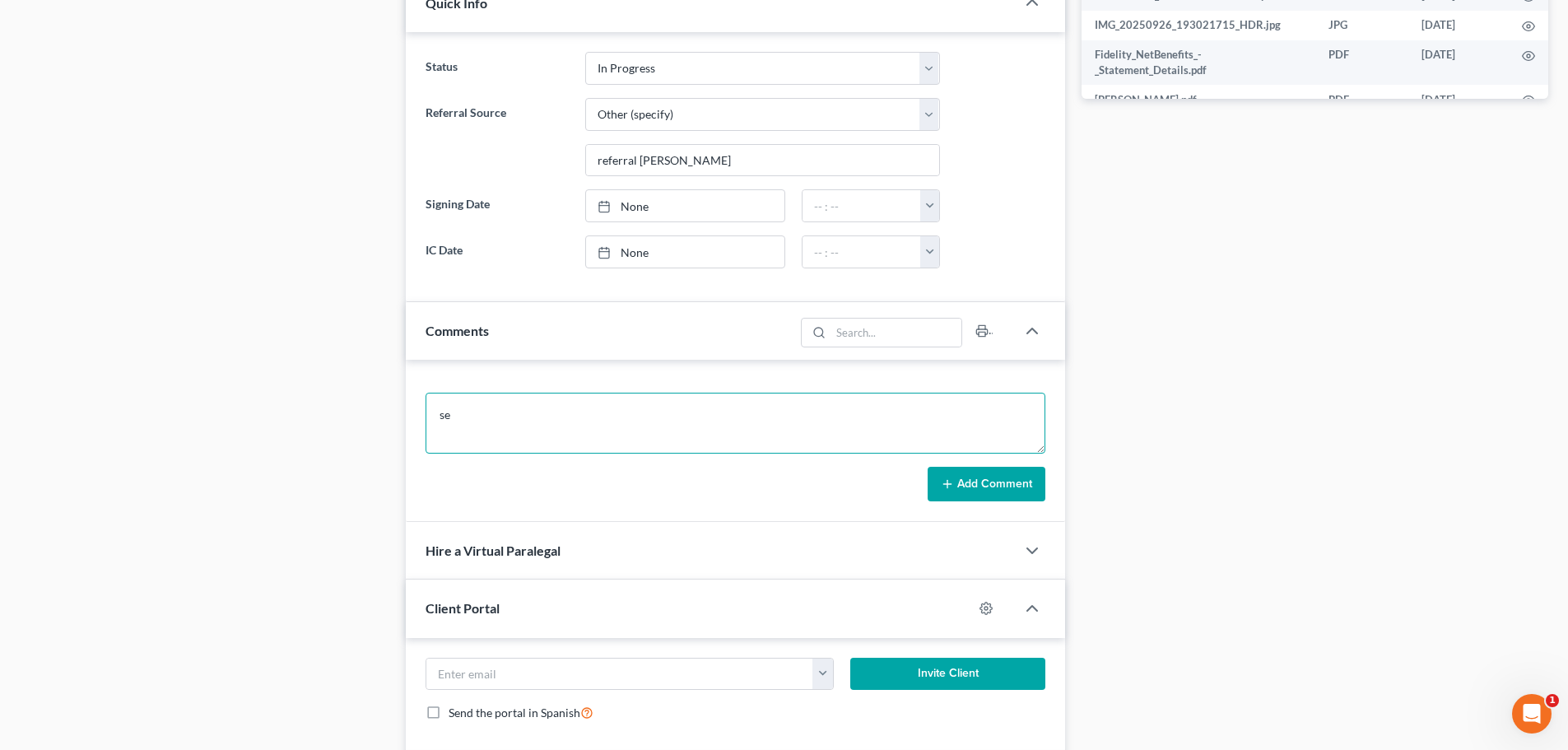
type textarea "s"
type textarea "NNED SEPT BANK STATE REST OF SEPT PAYCHECKS FOR [PERSON_NAME] AND CASH AP STATE…"
click at [941, 481] on icon at bounding box center [948, 485] width 13 height 13
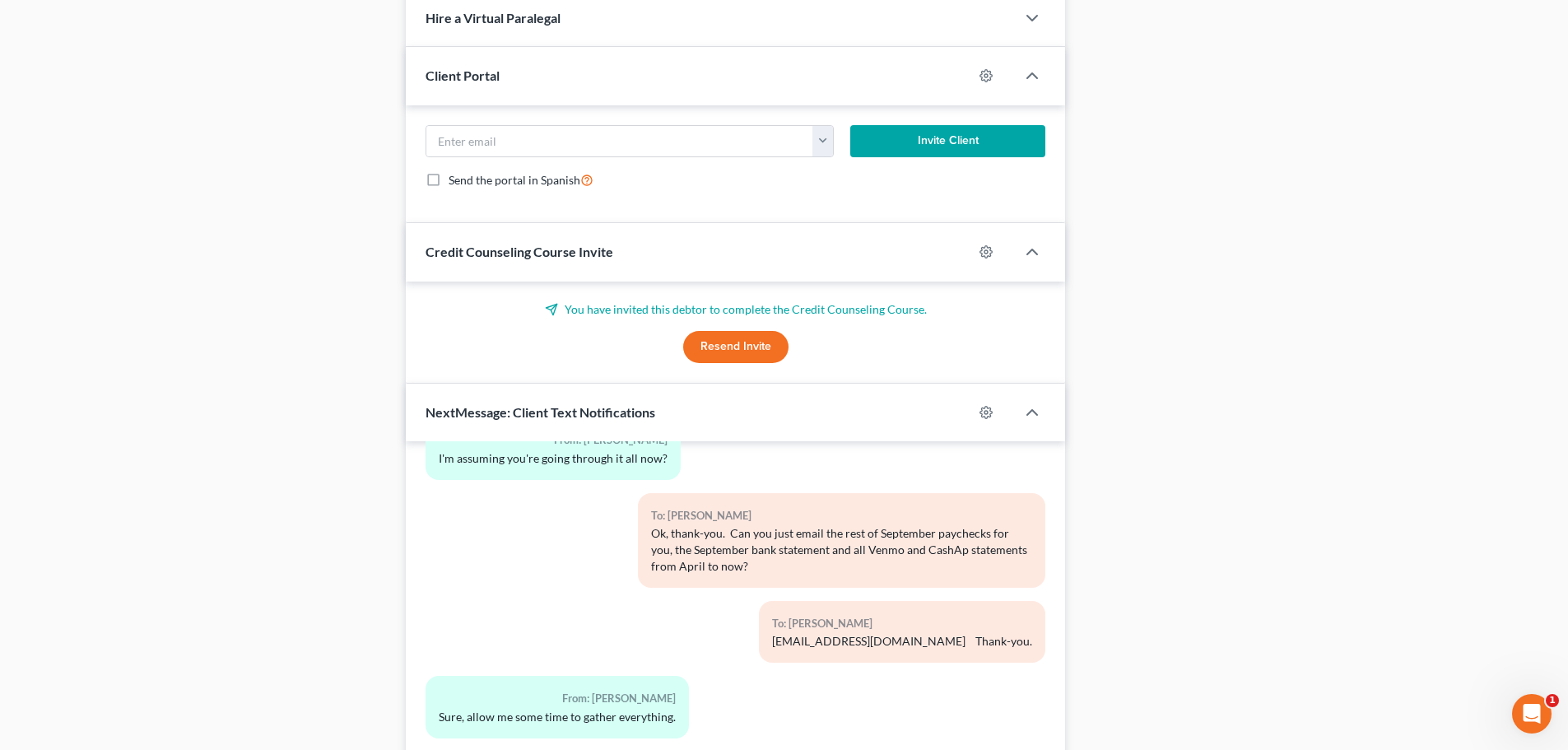
scroll to position [1649, 0]
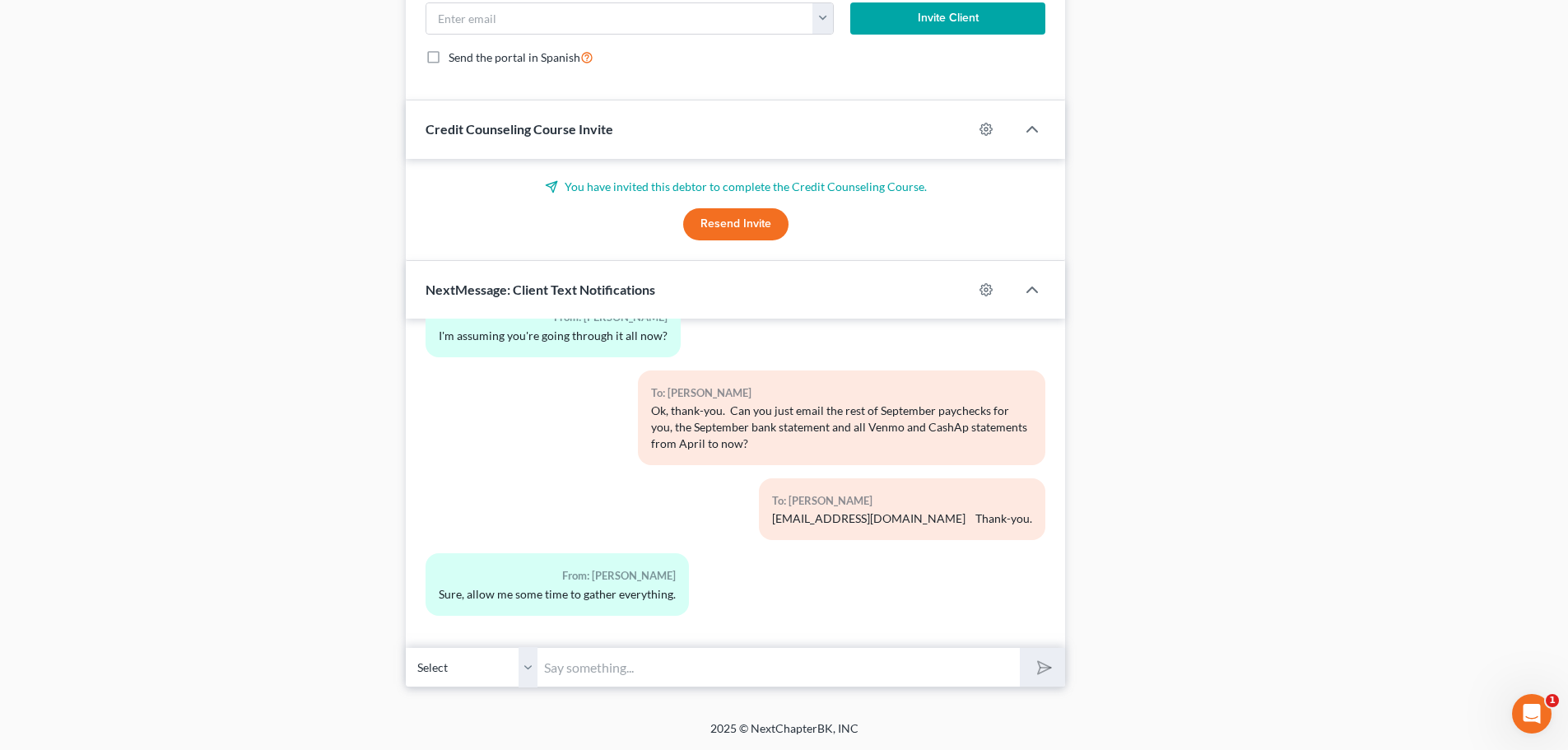
click at [567, 666] on input "text" at bounding box center [779, 667] width 483 height 40
type input "o"
type input "Of course, no problem."
click at [1041, 667] on polygon "submit" at bounding box center [1042, 668] width 20 height 20
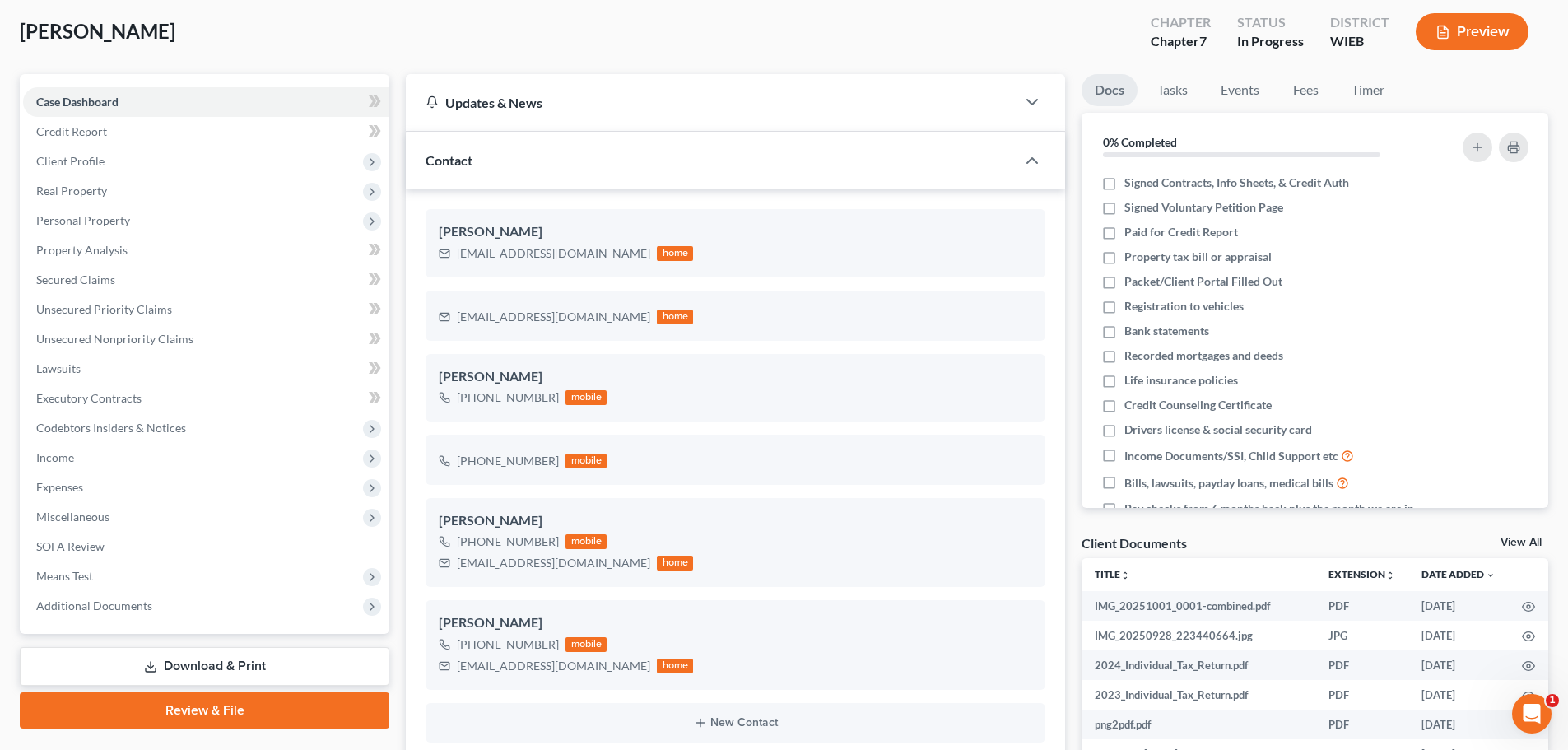
scroll to position [0, 0]
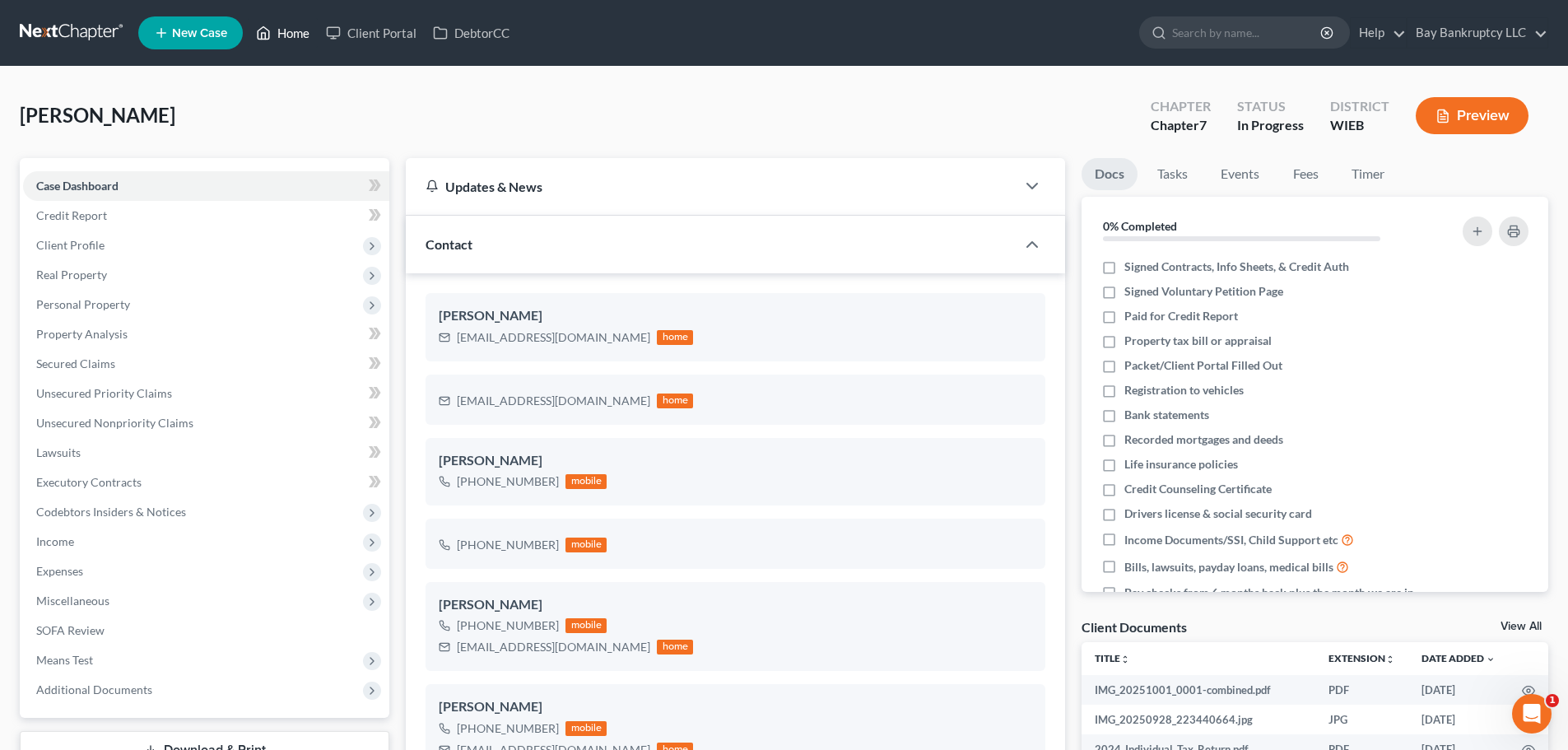
drag, startPoint x: 299, startPoint y: 33, endPoint x: 965, endPoint y: 745, distance: 974.9
click at [299, 33] on link "Home" at bounding box center [282, 32] width 70 height 30
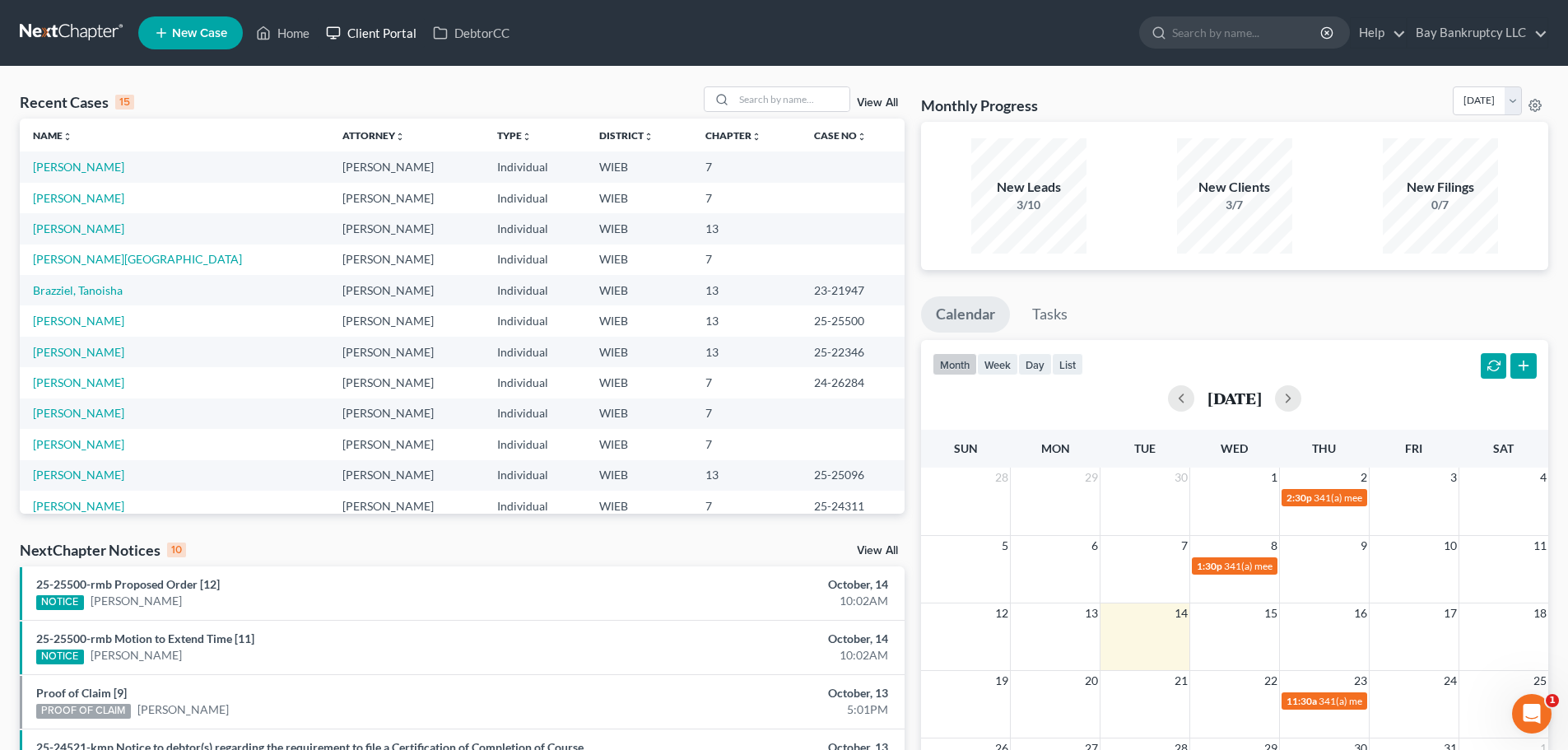
drag, startPoint x: 399, startPoint y: 34, endPoint x: 423, endPoint y: 48, distance: 27.8
click at [399, 34] on link "Client Portal" at bounding box center [371, 32] width 107 height 30
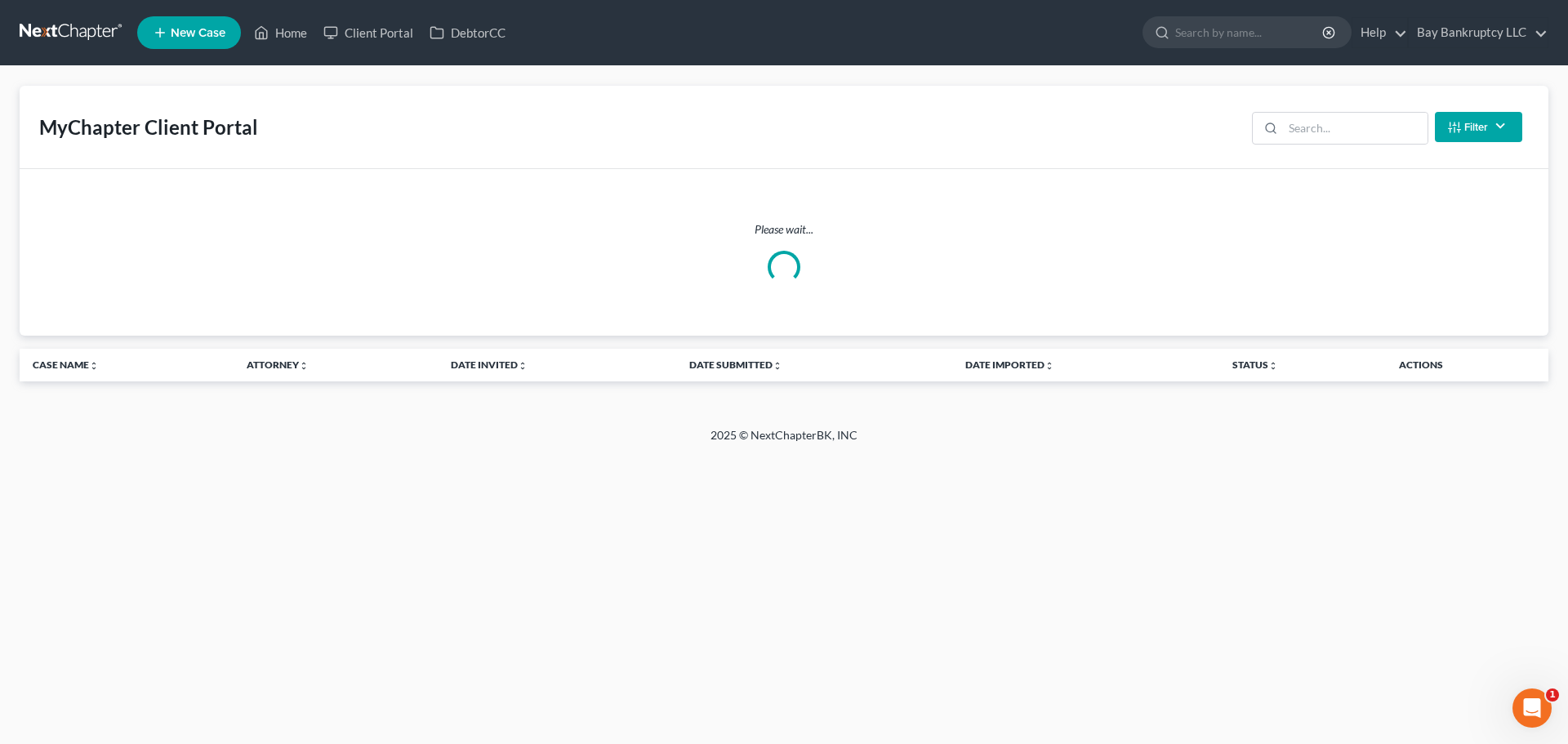
click at [1477, 135] on button "Filter" at bounding box center [1479, 127] width 87 height 30
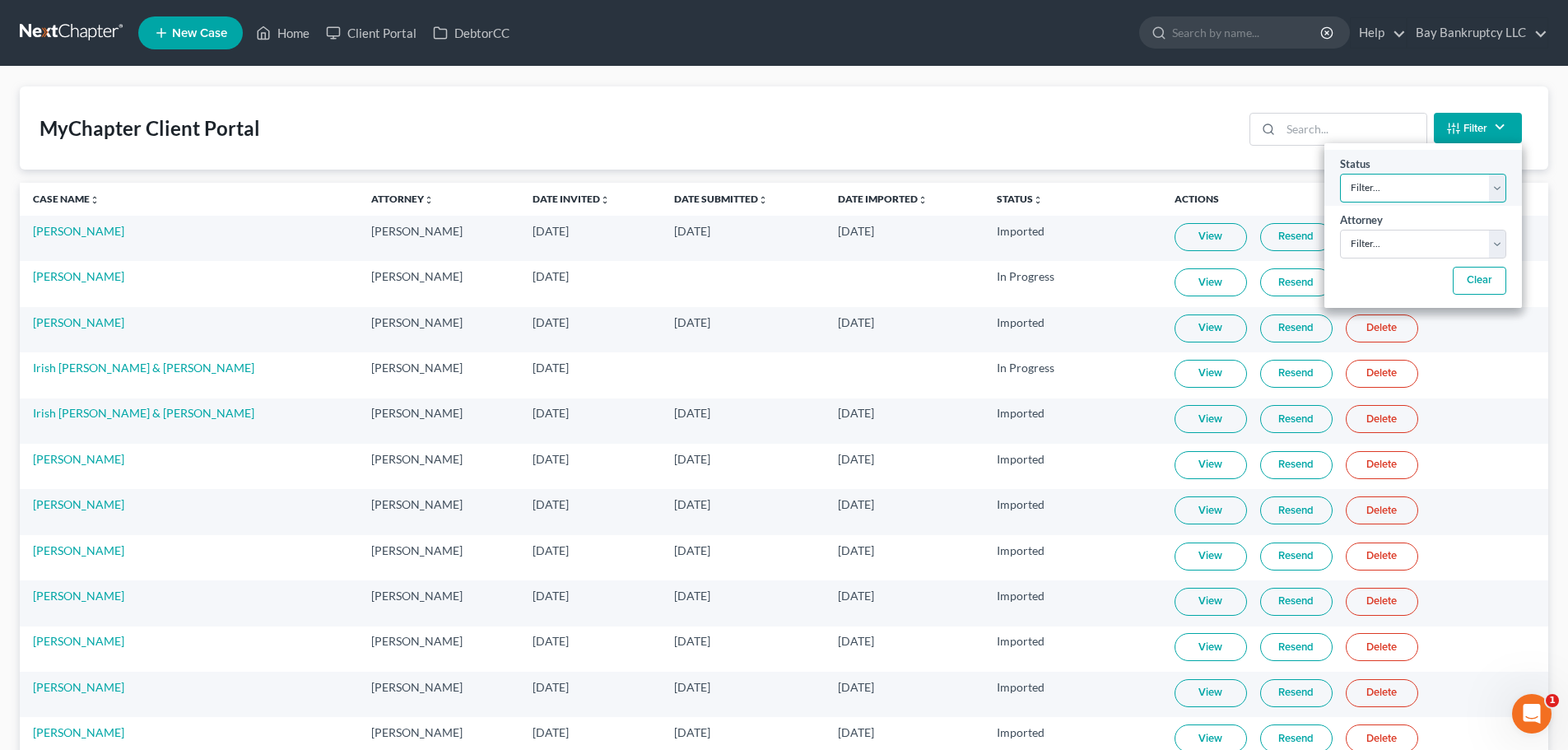
click at [1474, 177] on select "Filter... Invited In Progress Ready To Review Reviewed Imported Sent Back To De…" at bounding box center [1423, 188] width 166 height 29
select select "2"
click at [1340, 174] on select "Filter... Invited In Progress Ready To Review Reviewed Imported Sent Back To De…" at bounding box center [1423, 188] width 166 height 29
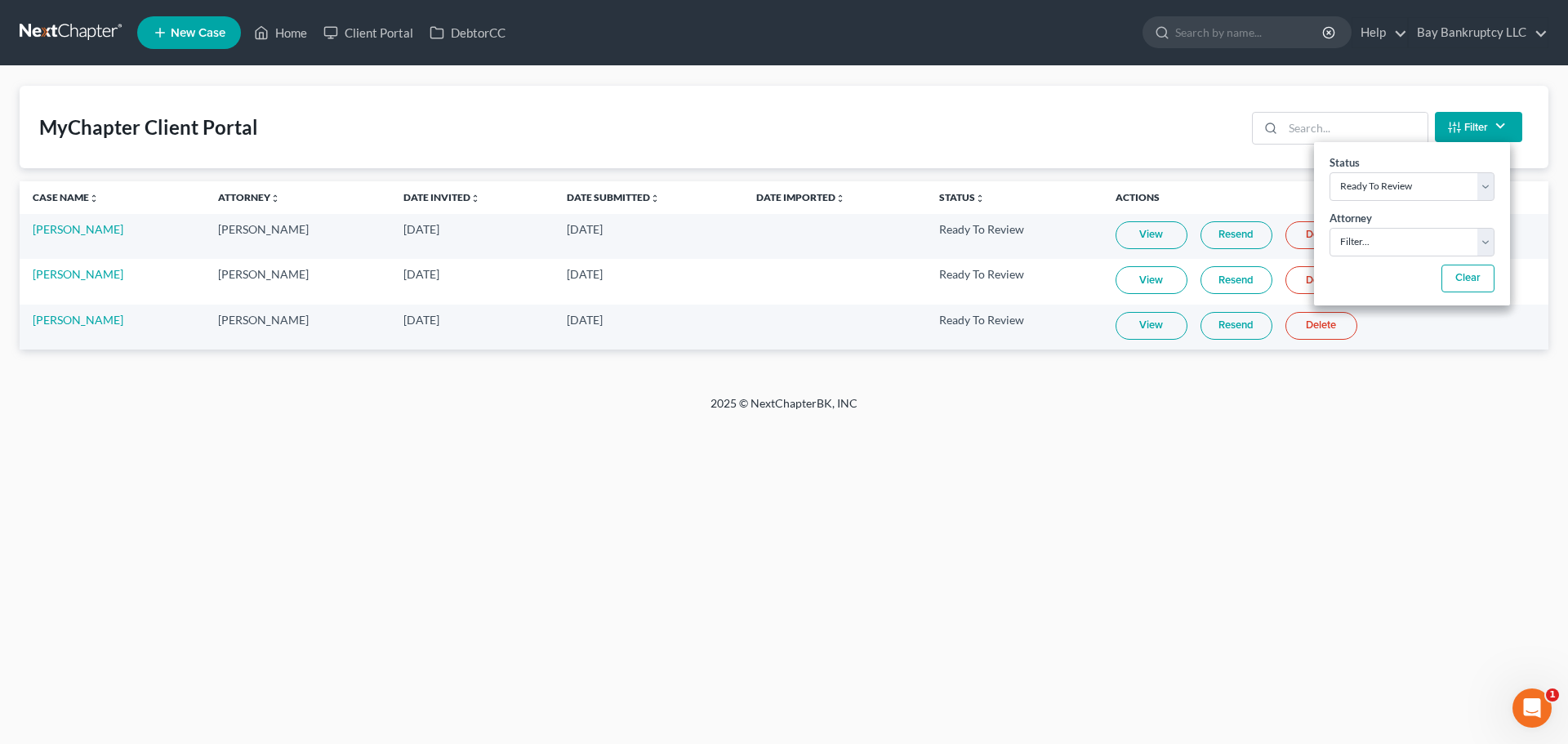
click at [343, 685] on div "Home New Case Client Portal DebtorCC Bay Bankruptcy LLC [EMAIL_ADDRESS][DOMAIN_…" at bounding box center [784, 372] width 1568 height 744
click at [303, 34] on link "Home" at bounding box center [280, 32] width 69 height 29
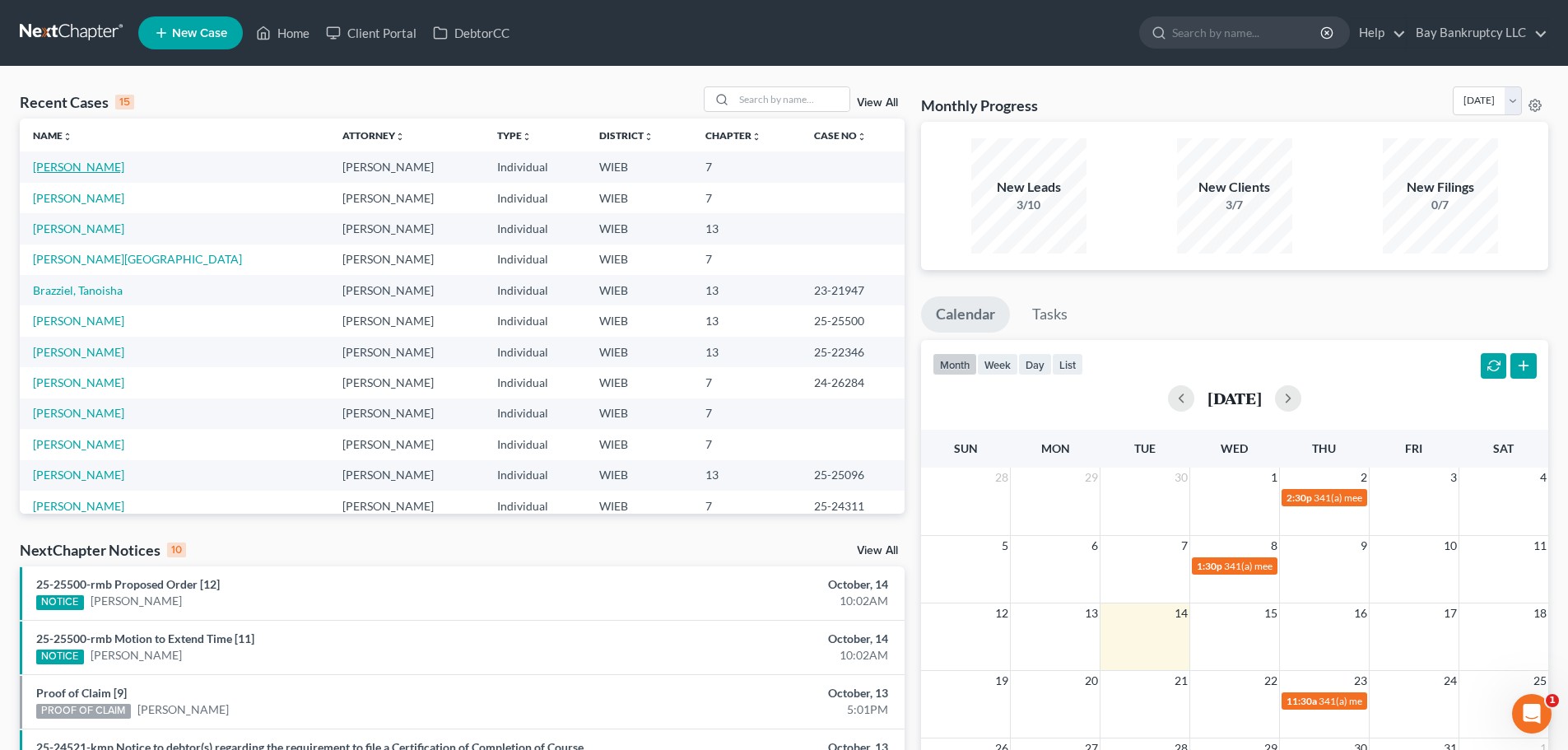
click at [124, 169] on link "[PERSON_NAME]" at bounding box center [79, 166] width 92 height 14
select select "3"
select select "6"
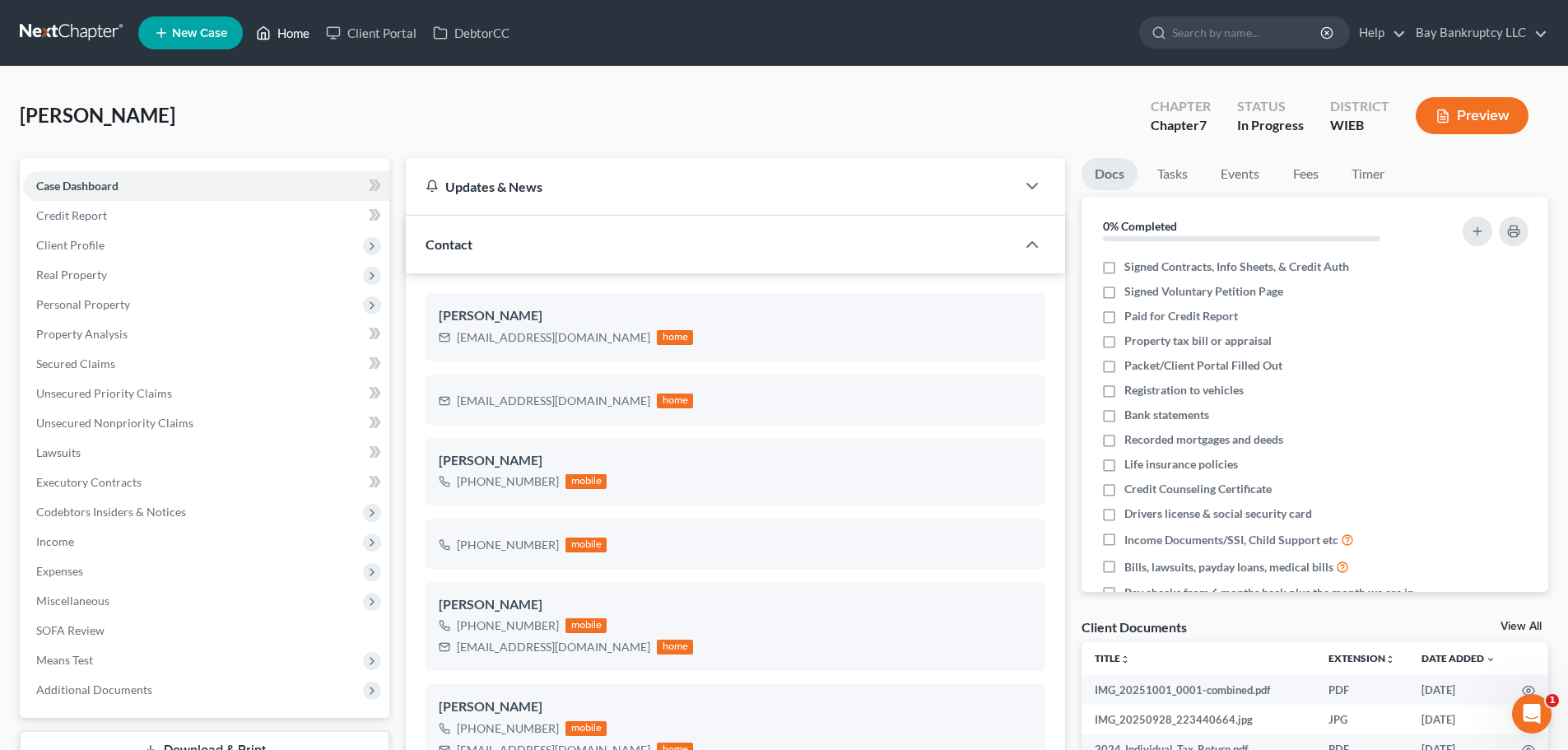
click at [289, 30] on link "Home" at bounding box center [282, 32] width 70 height 30
